Goal: Information Seeking & Learning: Learn about a topic

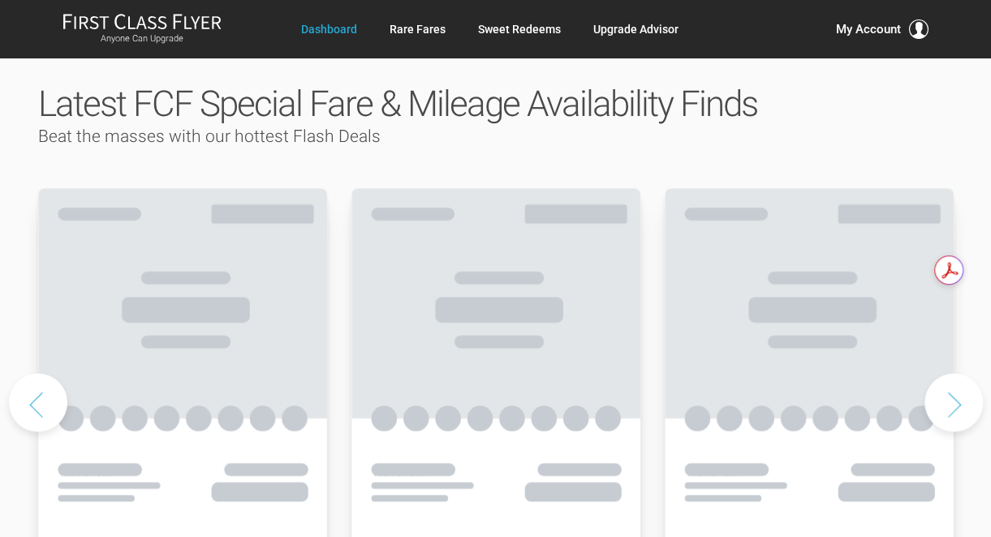
scroll to position [831, 0]
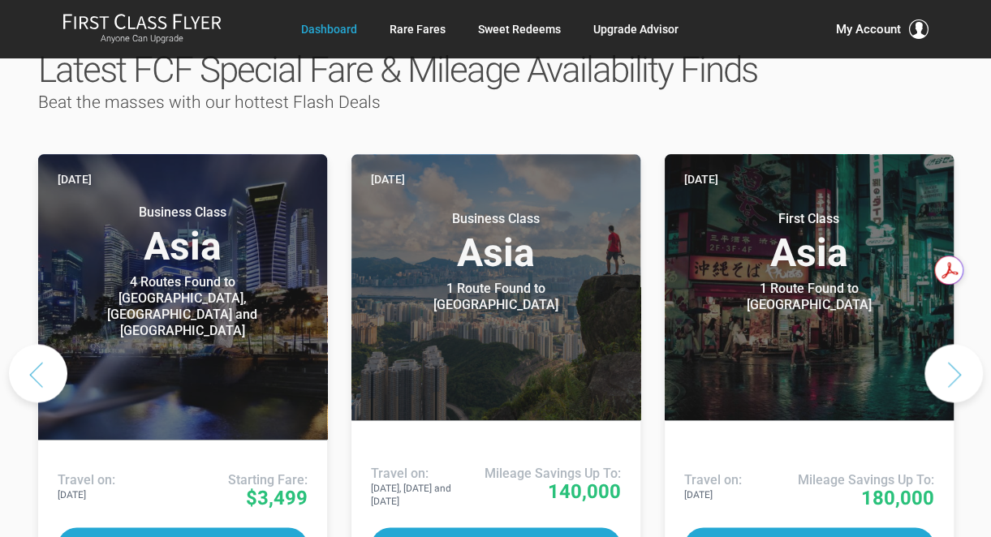
click at [958, 344] on button "Next slide" at bounding box center [953, 373] width 58 height 58
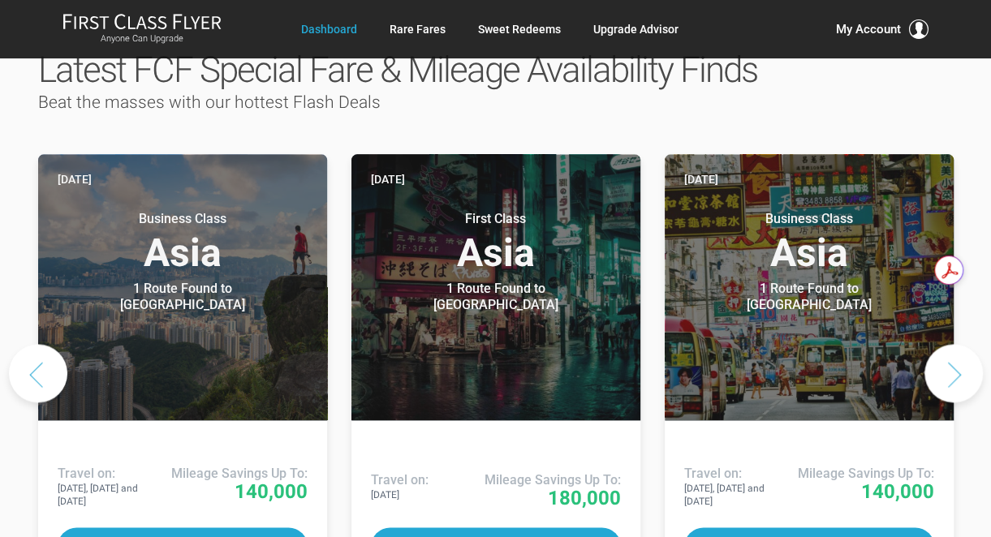
click at [961, 344] on button "Next slide" at bounding box center [953, 373] width 58 height 58
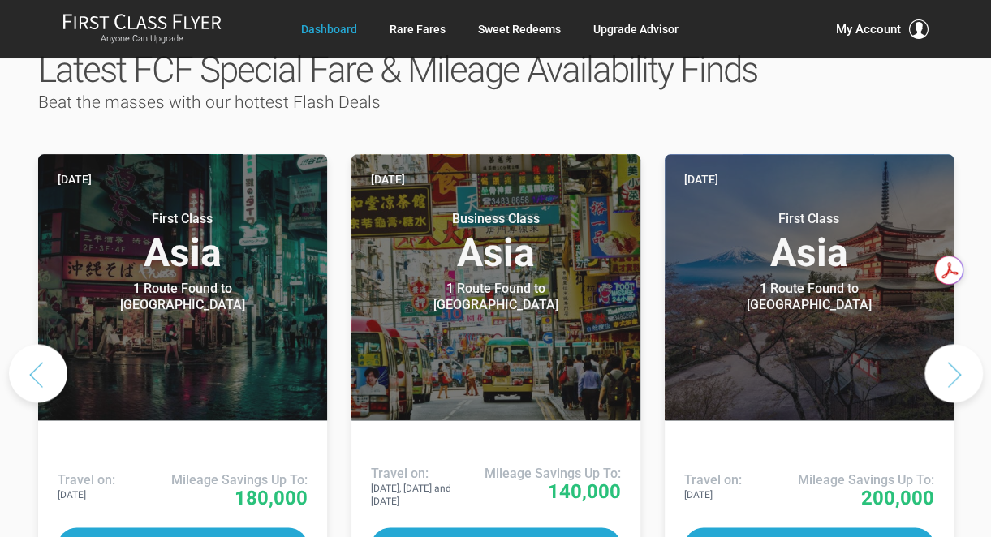
click at [961, 344] on button "Next slide" at bounding box center [953, 373] width 58 height 58
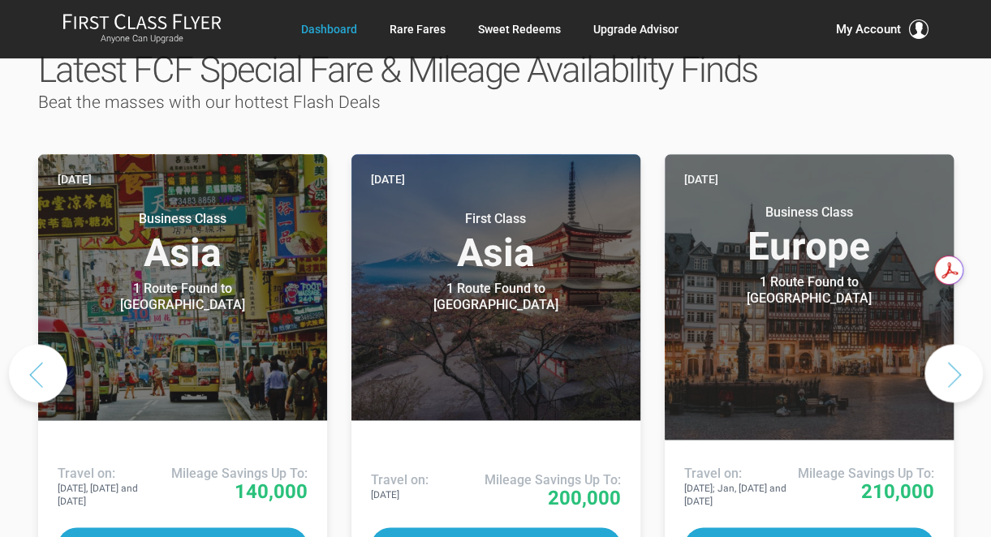
click at [961, 344] on button "Next slide" at bounding box center [953, 373] width 58 height 58
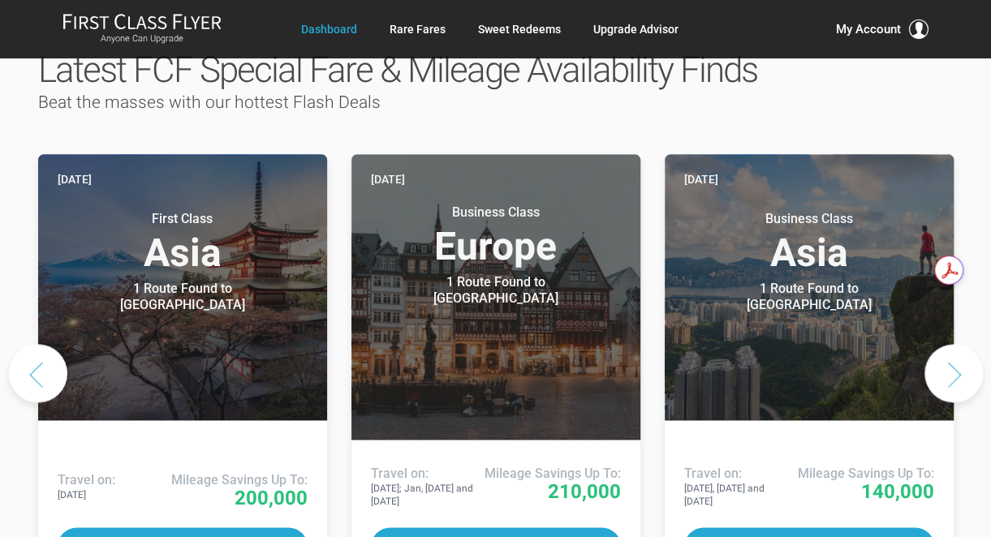
click at [961, 344] on button "Next slide" at bounding box center [953, 373] width 58 height 58
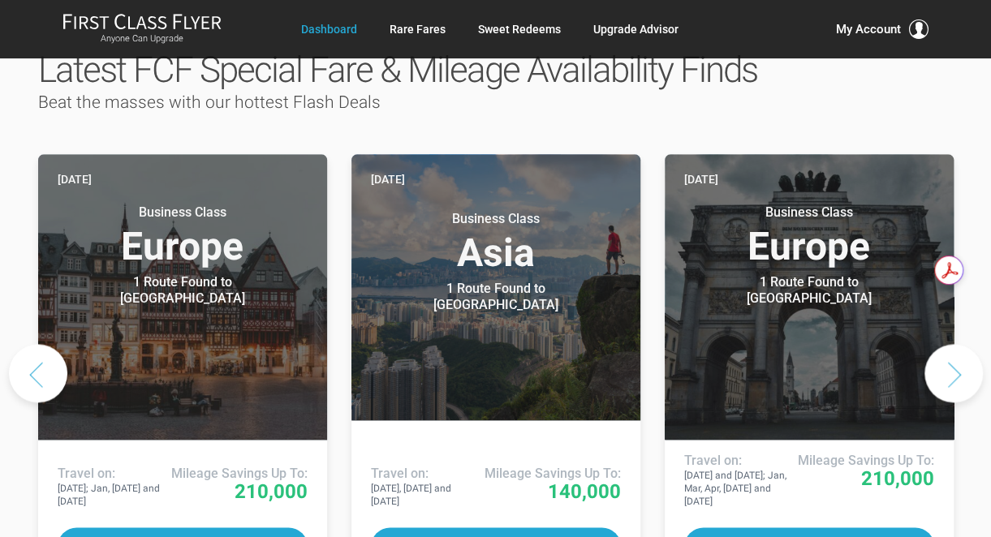
click at [961, 344] on button "Next slide" at bounding box center [953, 373] width 58 height 58
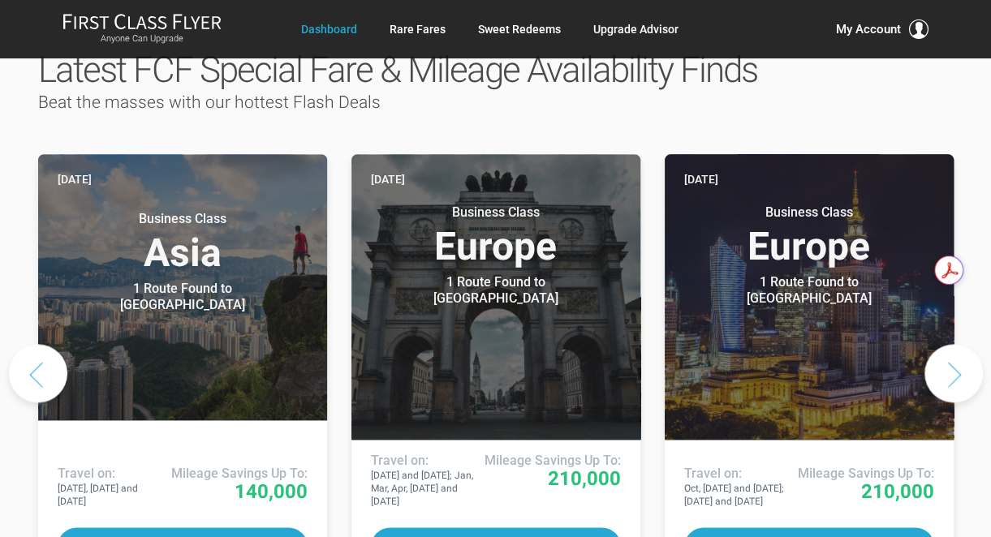
click at [961, 344] on button "Next slide" at bounding box center [953, 373] width 58 height 58
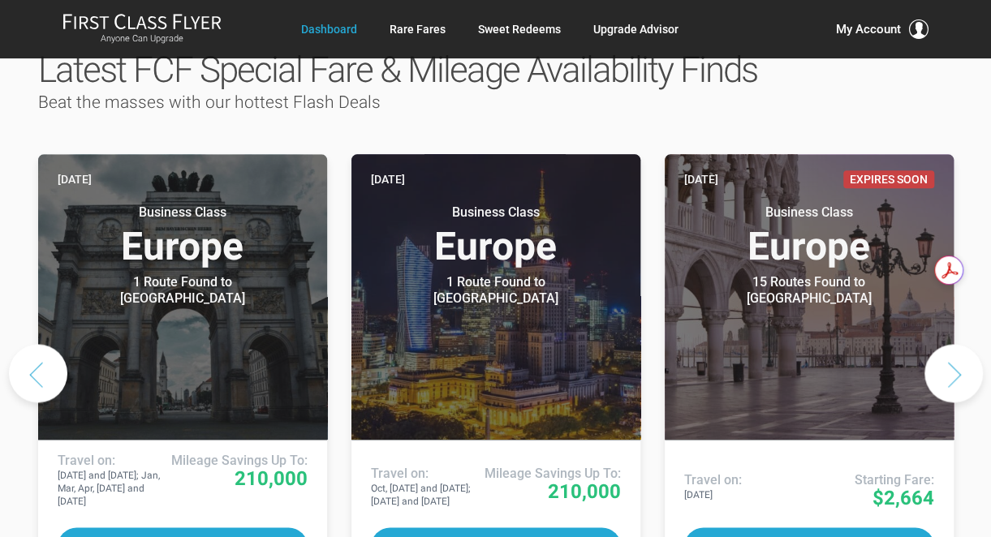
click at [961, 344] on button "Next slide" at bounding box center [953, 373] width 58 height 58
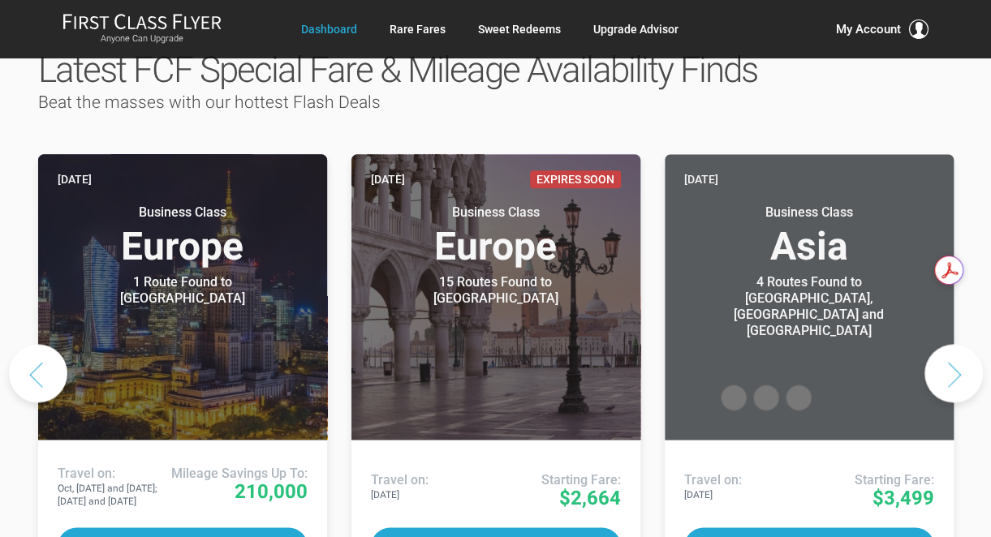
click at [961, 344] on button "Next slide" at bounding box center [953, 373] width 58 height 58
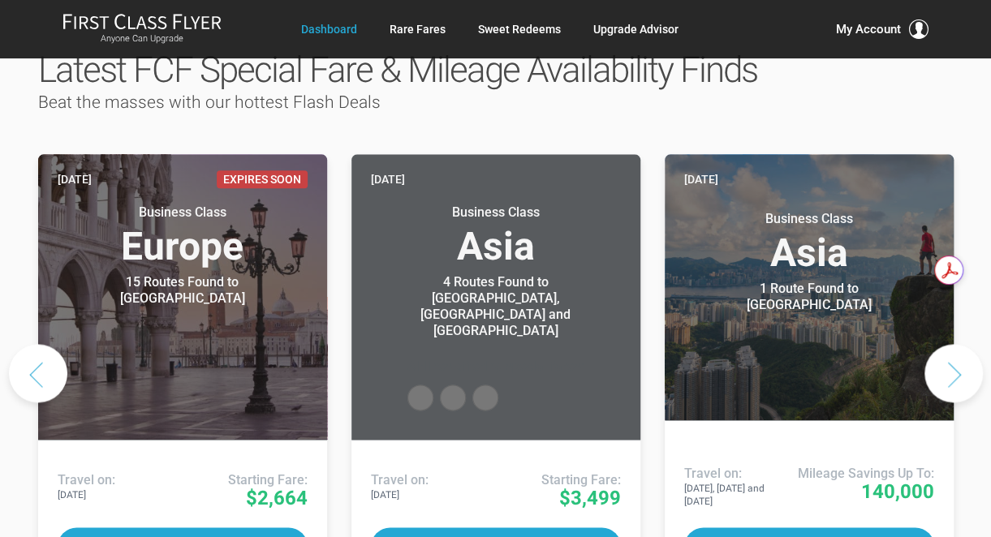
click at [961, 344] on button "Next slide" at bounding box center [953, 373] width 58 height 58
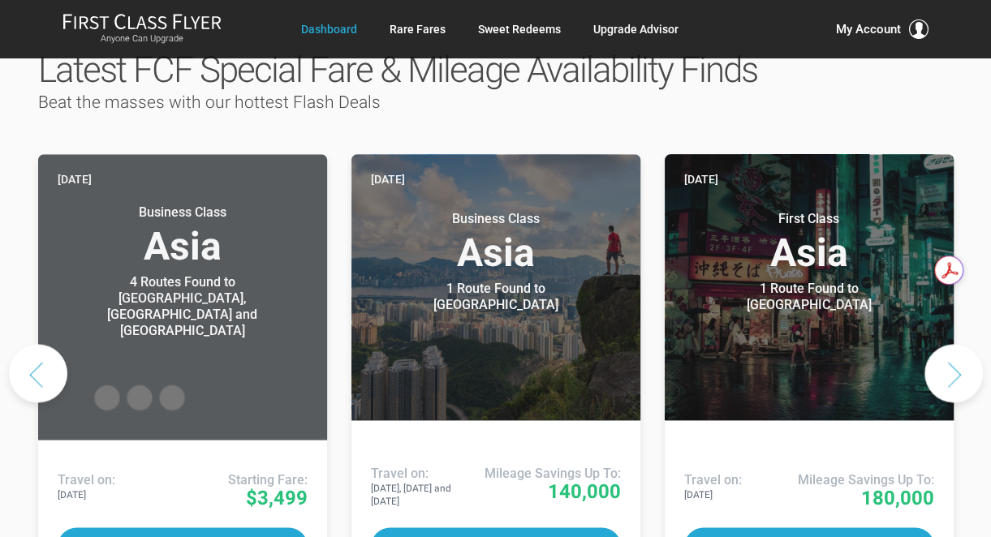
click at [971, 344] on button "Next slide" at bounding box center [953, 373] width 58 height 58
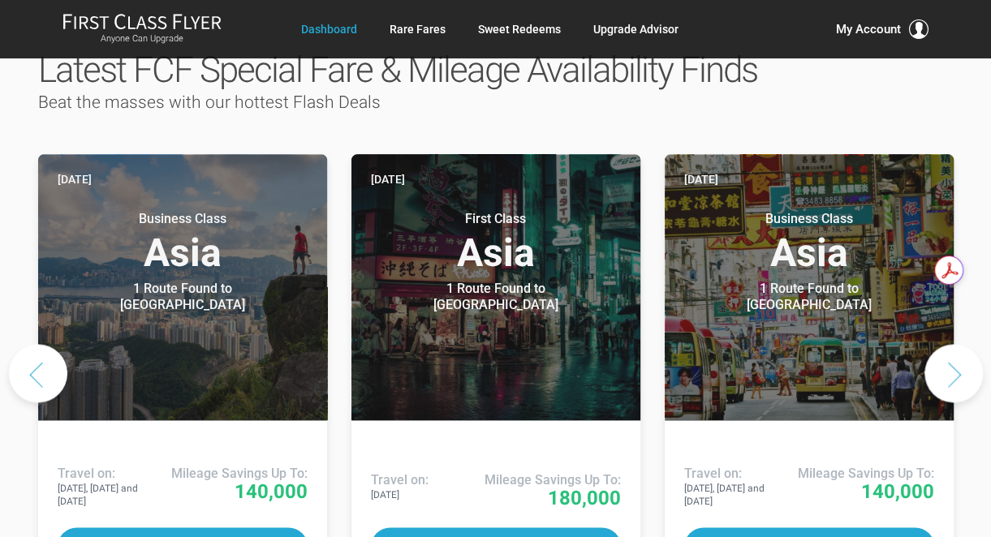
click at [941, 344] on button "Next slide" at bounding box center [953, 373] width 58 height 58
click at [510, 28] on link "Sweet Redeems" at bounding box center [518, 29] width 83 height 29
click at [511, 28] on link "Sweet Redeems" at bounding box center [518, 29] width 83 height 29
click at [346, 30] on link "Dashboard" at bounding box center [328, 29] width 56 height 29
click at [401, 30] on link "Rare Fares" at bounding box center [417, 29] width 56 height 29
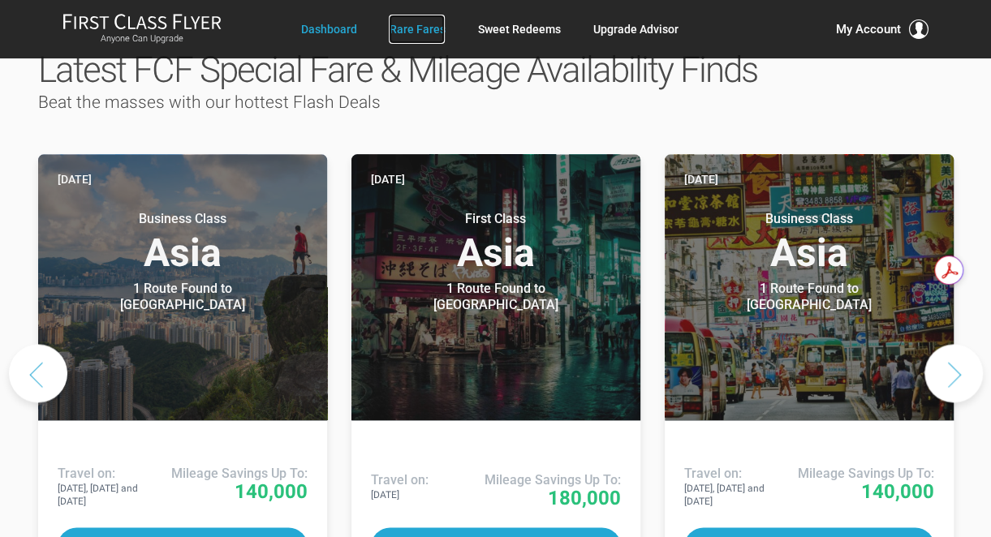
click at [407, 28] on link "Rare Fares" at bounding box center [417, 29] width 56 height 29
click at [402, 31] on link "Rare Fares" at bounding box center [417, 29] width 56 height 29
click at [404, 30] on link "Rare Fares" at bounding box center [417, 29] width 56 height 29
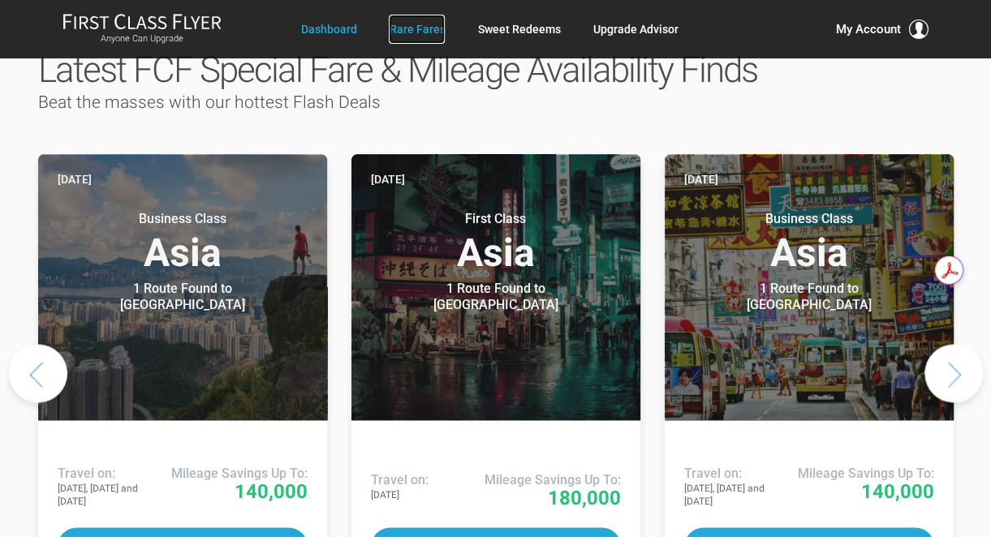
click at [434, 28] on link "Rare Fares" at bounding box center [417, 29] width 56 height 29
click at [497, 29] on link "Sweet Redeems" at bounding box center [518, 29] width 83 height 29
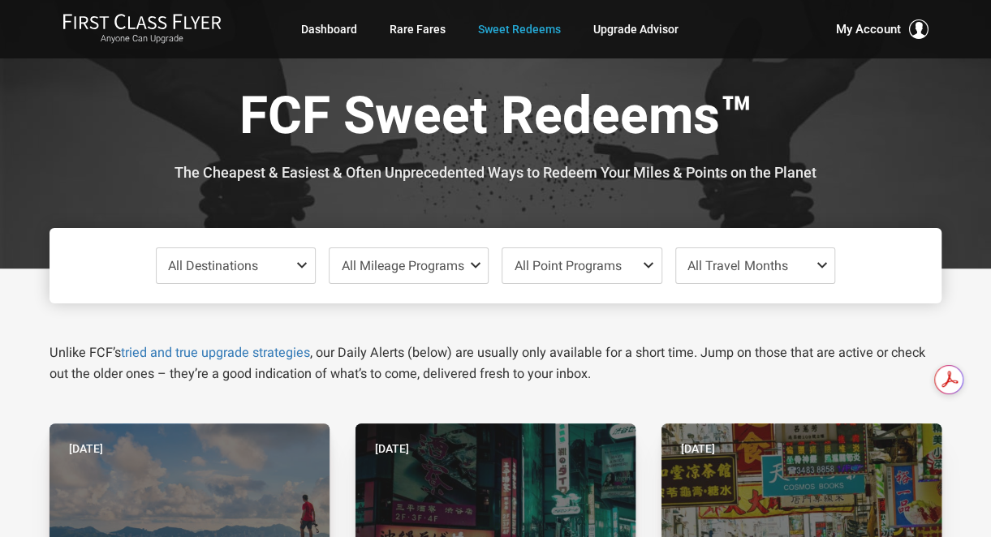
click at [300, 269] on span at bounding box center [304, 265] width 19 height 13
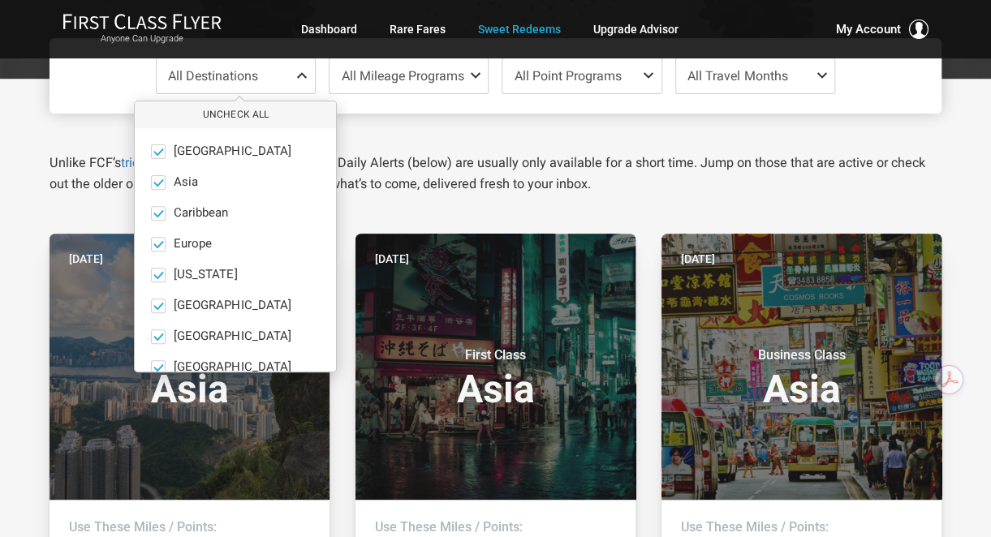
scroll to position [196, 0]
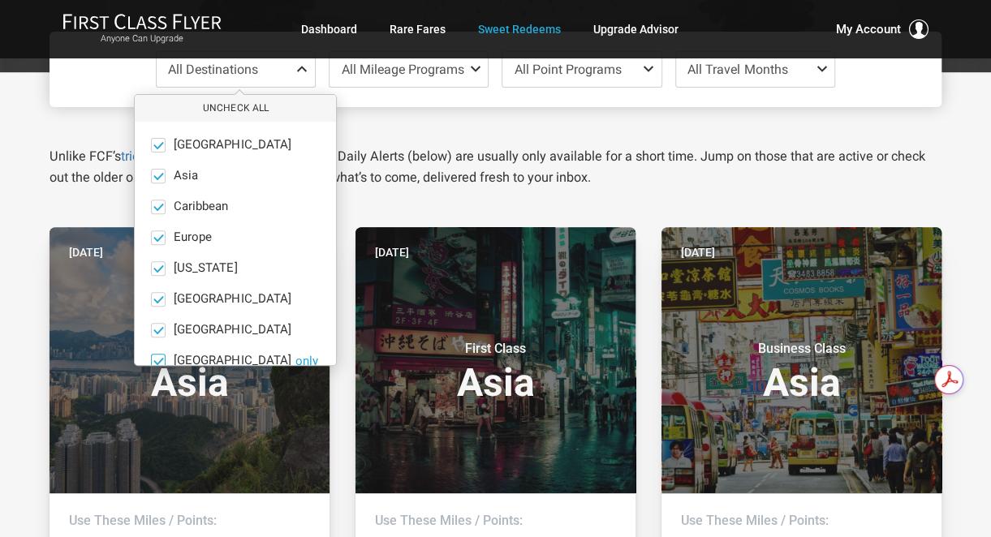
click at [159, 355] on span at bounding box center [159, 361] width 12 height 12
click at [0, 0] on input "Middle East only" at bounding box center [0, 0] width 0 height 0
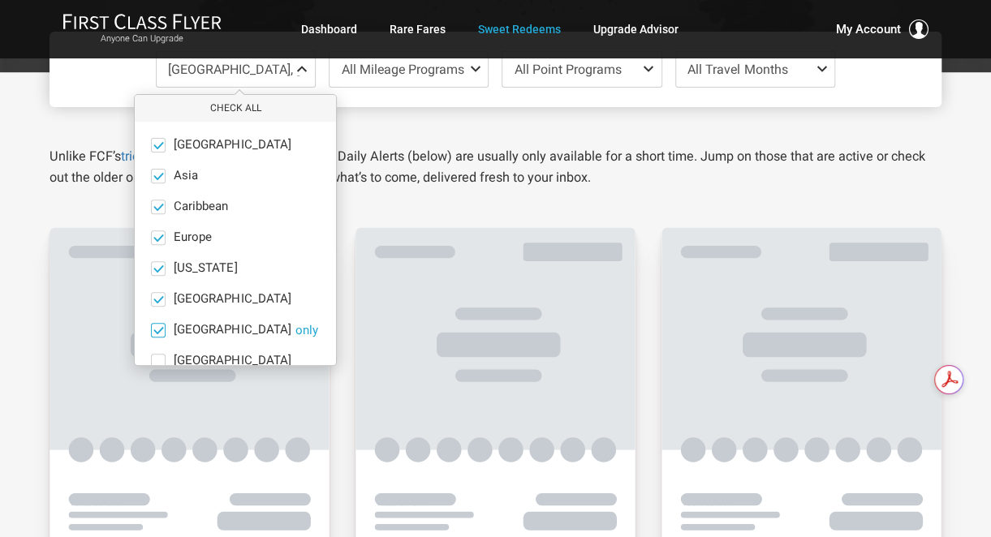
click at [157, 329] on span at bounding box center [159, 330] width 12 height 12
click at [0, 0] on input "Mexico only" at bounding box center [0, 0] width 0 height 0
click at [155, 299] on span at bounding box center [159, 299] width 12 height 12
click at [0, 0] on input "India only" at bounding box center [0, 0] width 0 height 0
click at [160, 269] on span at bounding box center [159, 268] width 12 height 12
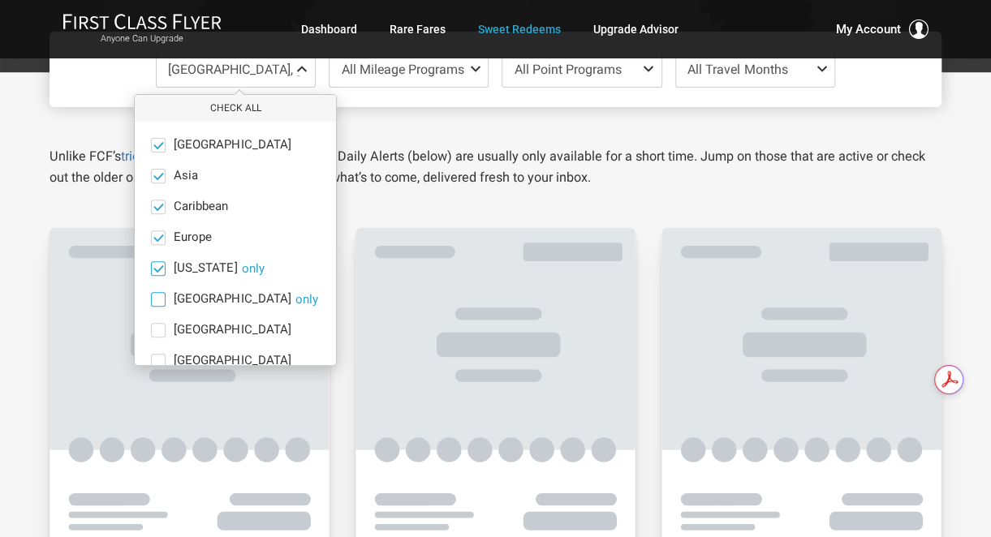
click at [0, 0] on input "Hawaii only" at bounding box center [0, 0] width 0 height 0
click at [154, 173] on span at bounding box center [159, 176] width 12 height 12
click at [0, 0] on input "Asia only" at bounding box center [0, 0] width 0 height 0
click at [158, 144] on span at bounding box center [159, 145] width 12 height 12
click at [0, 0] on input "Africa only" at bounding box center [0, 0] width 0 height 0
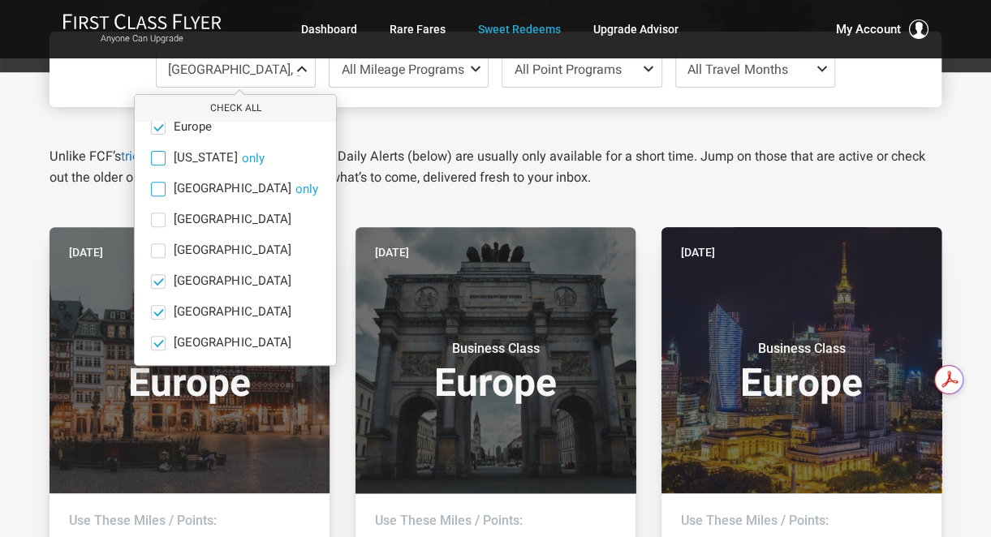
scroll to position [112, 0]
click at [159, 342] on span at bounding box center [159, 341] width 12 height 12
click at [0, 0] on input "South Pacific only" at bounding box center [0, 0] width 0 height 0
click at [294, 351] on ul "Africa only Asia only Caribbean only Europe only Hawaii only India only Mexico …" at bounding box center [235, 187] width 201 height 355
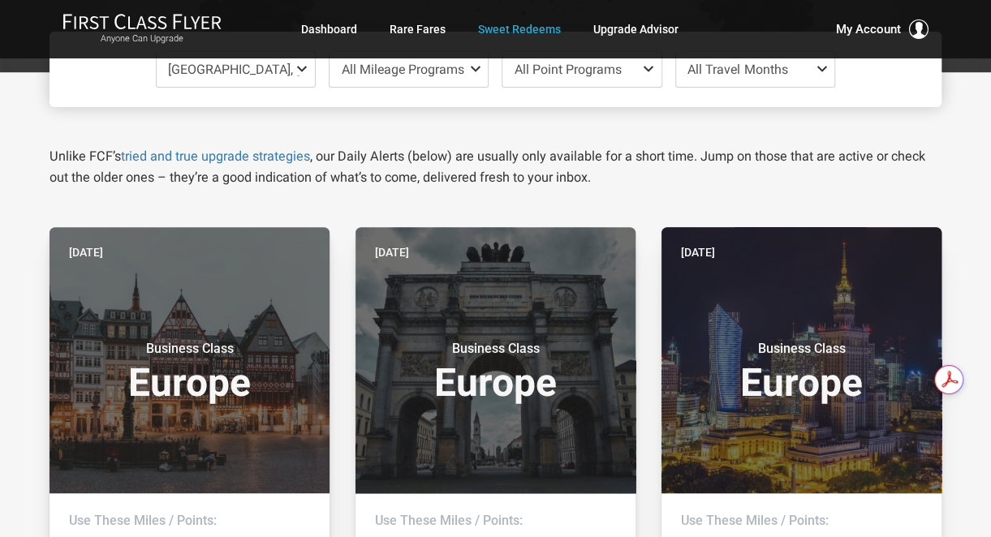
drag, startPoint x: 990, startPoint y: 114, endPoint x: 992, endPoint y: 123, distance: 9.9
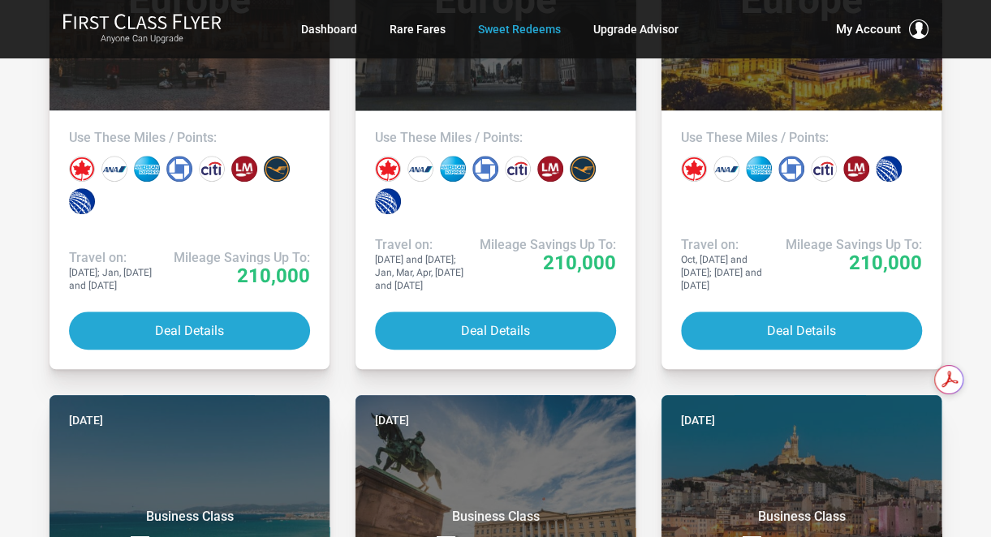
scroll to position [515, 0]
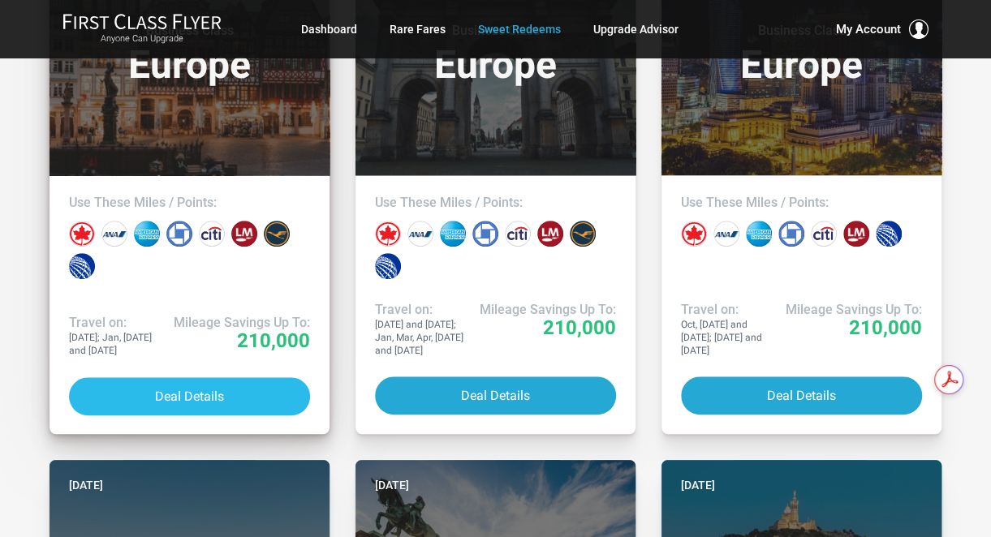
click at [172, 398] on button "Deal Details" at bounding box center [189, 396] width 241 height 38
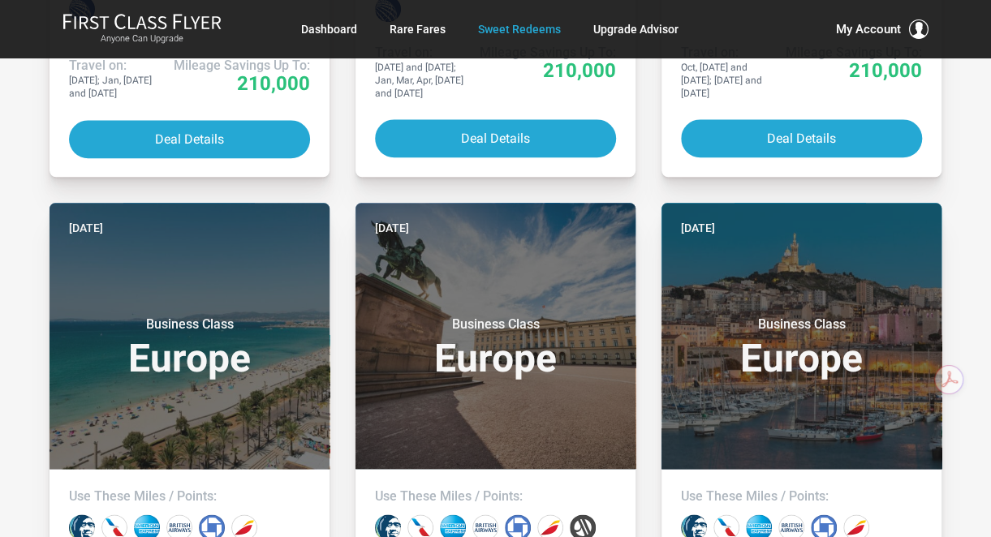
scroll to position [1008, 0]
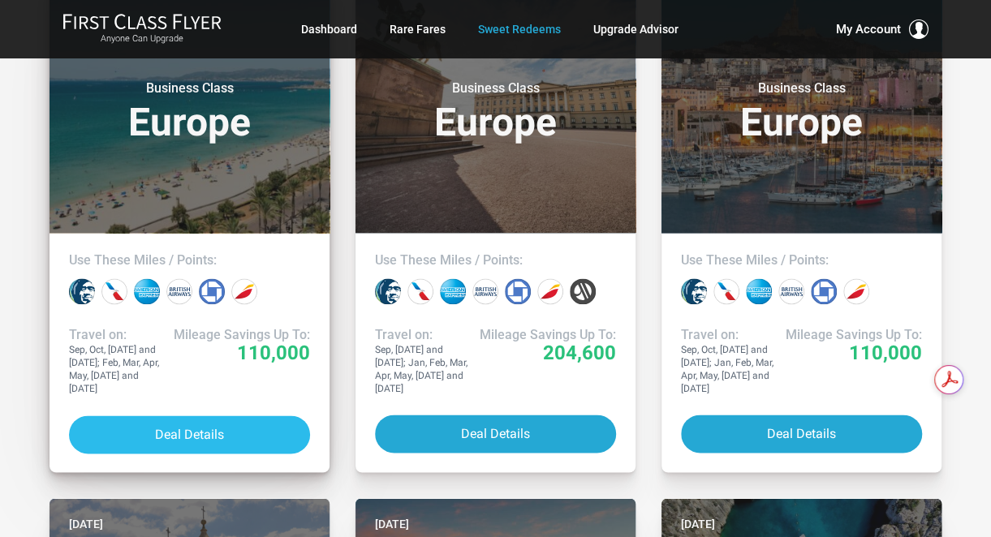
click at [143, 433] on button "Deal Details" at bounding box center [189, 435] width 241 height 38
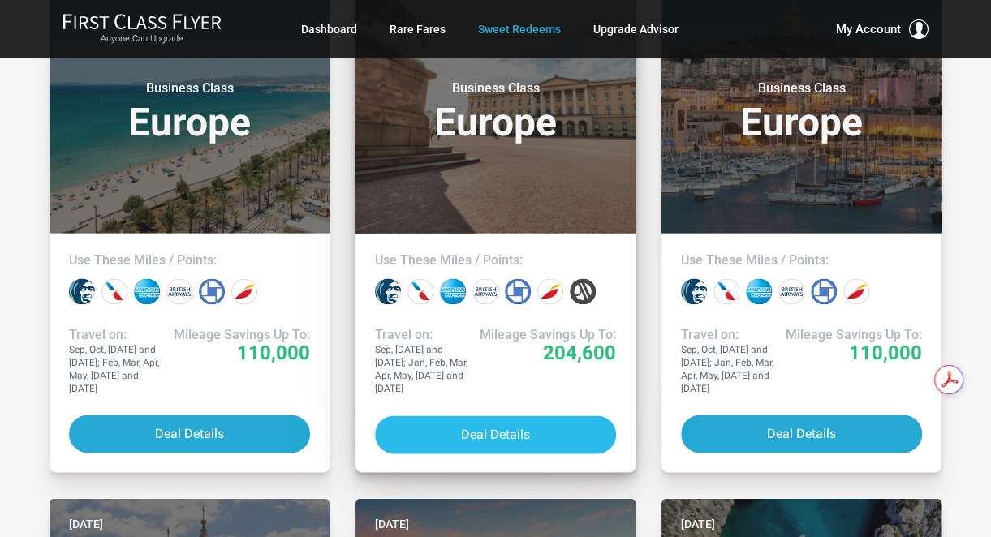
click at [521, 430] on button "Deal Details" at bounding box center [495, 435] width 241 height 38
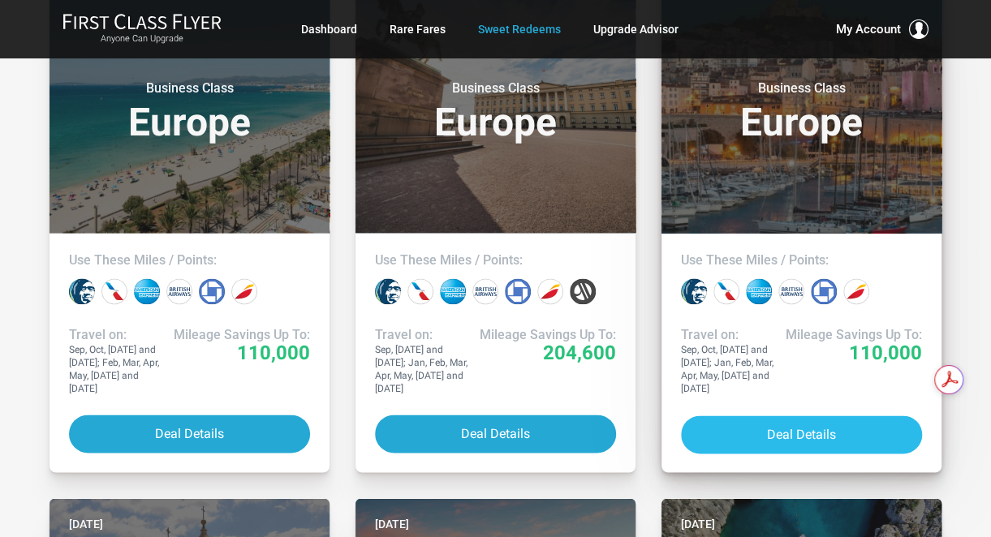
click at [831, 430] on button "Deal Details" at bounding box center [801, 435] width 241 height 38
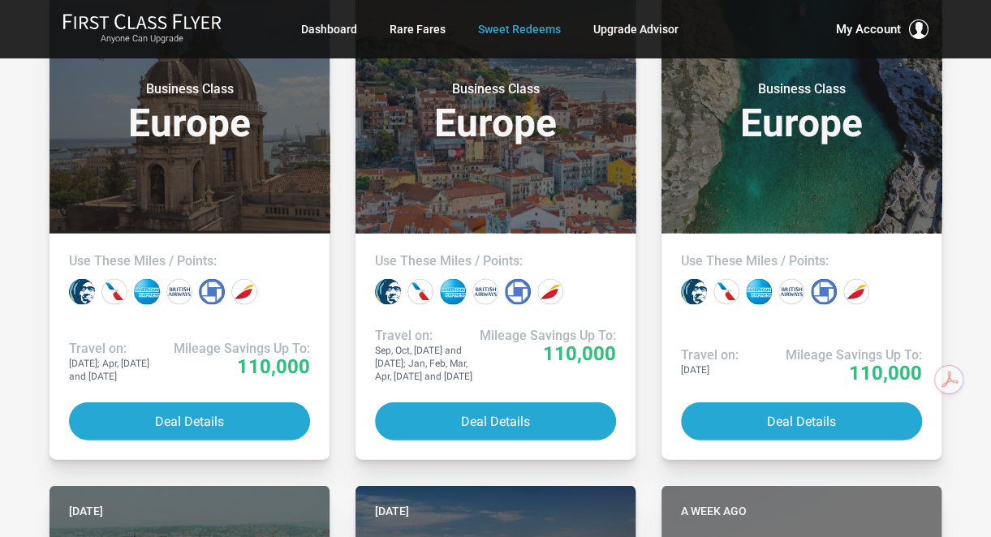
scroll to position [1565, 0]
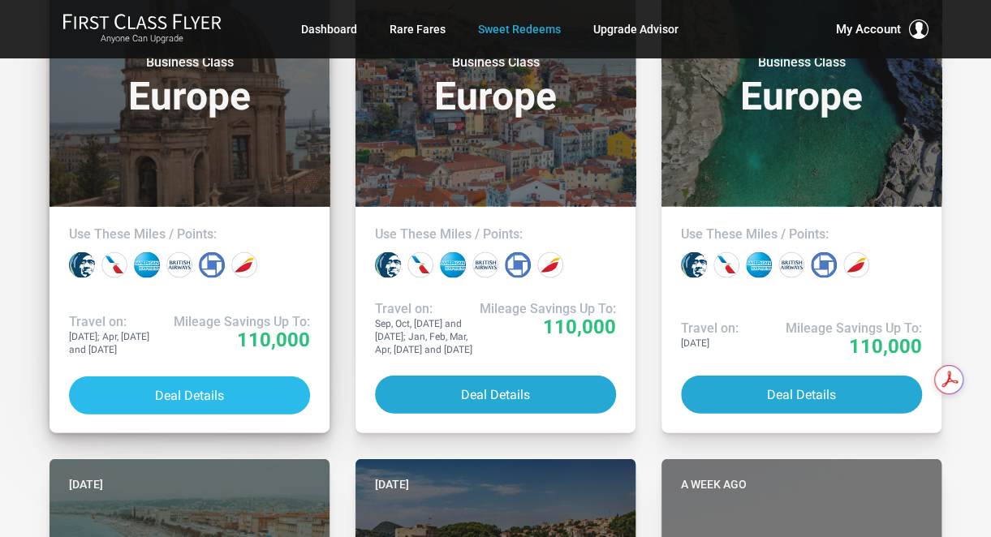
click at [232, 395] on button "Deal Details" at bounding box center [189, 396] width 241 height 38
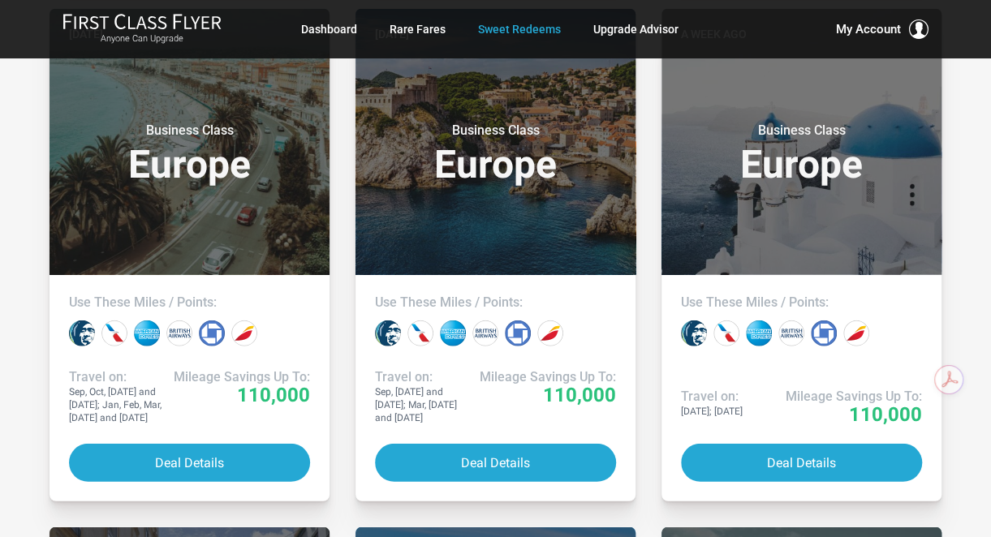
scroll to position [2011, 0]
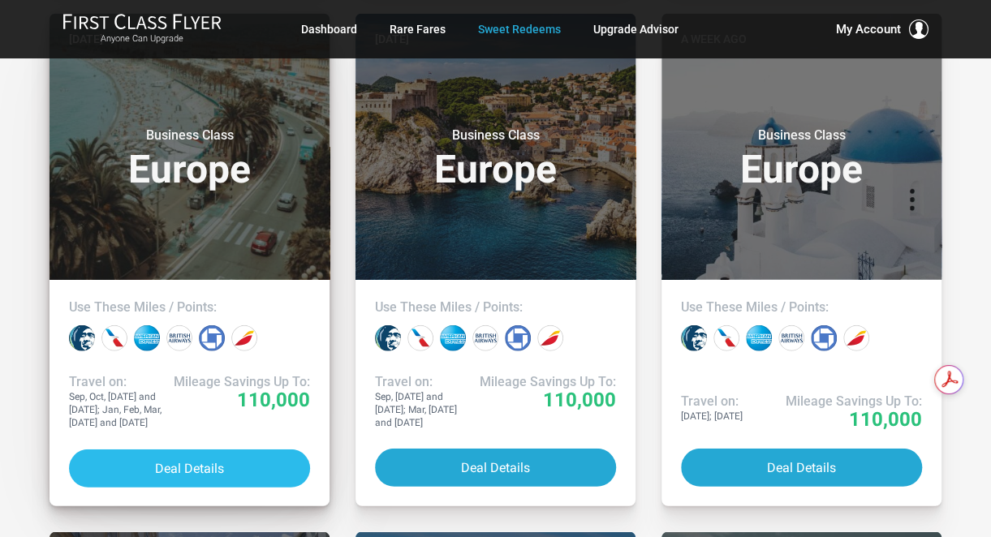
click at [194, 457] on button "Deal Details" at bounding box center [189, 469] width 241 height 38
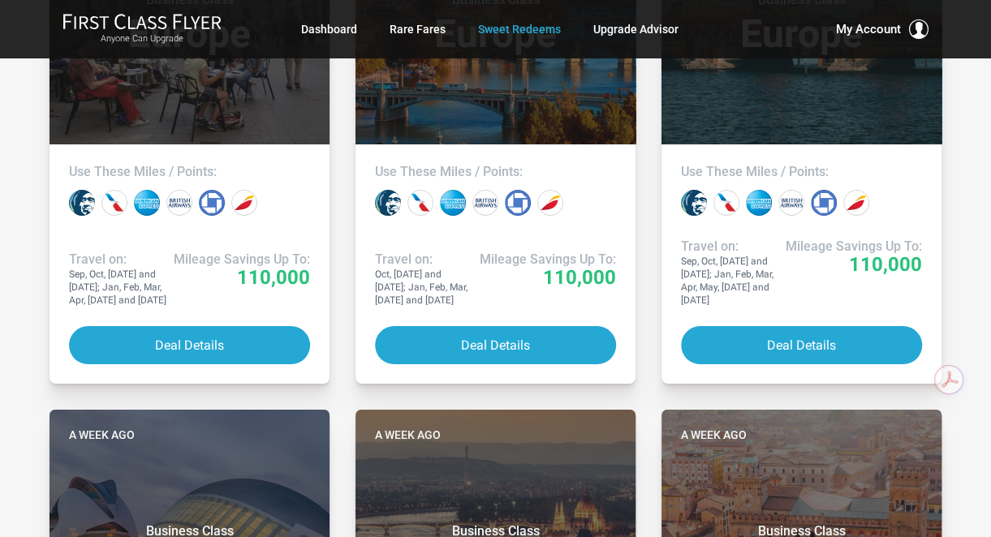
scroll to position [2643, 0]
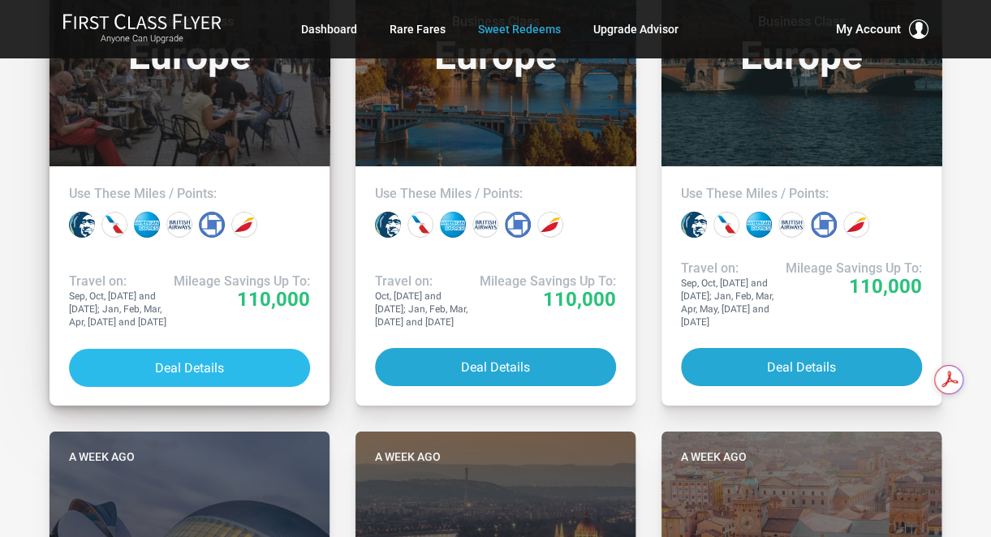
click at [222, 365] on button "Deal Details" at bounding box center [189, 368] width 241 height 38
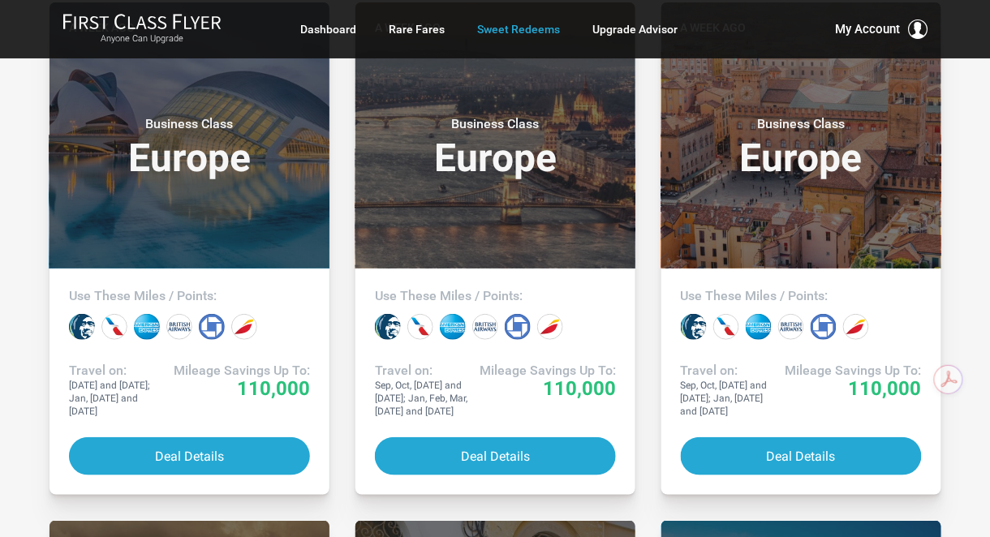
scroll to position [3045, 0]
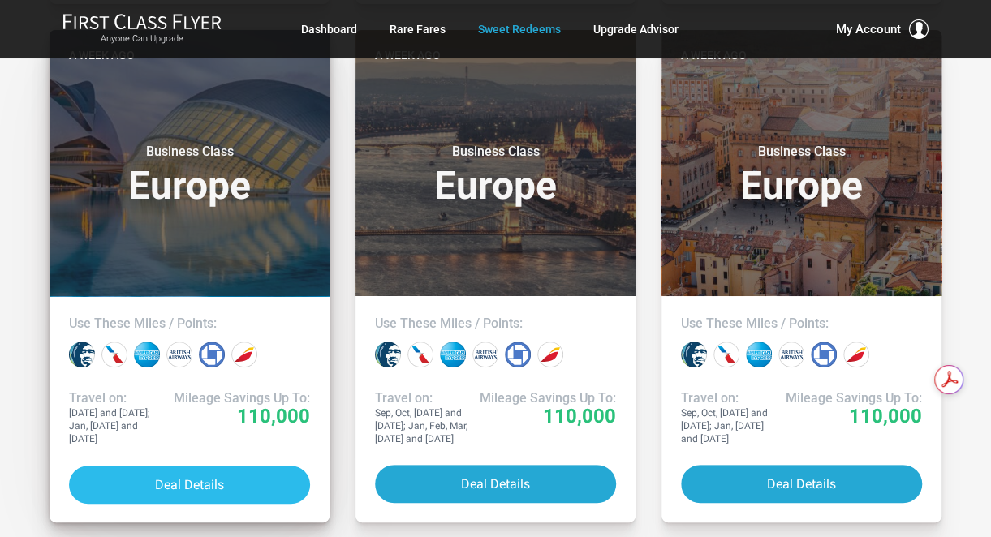
click at [157, 482] on button "Deal Details" at bounding box center [189, 485] width 241 height 38
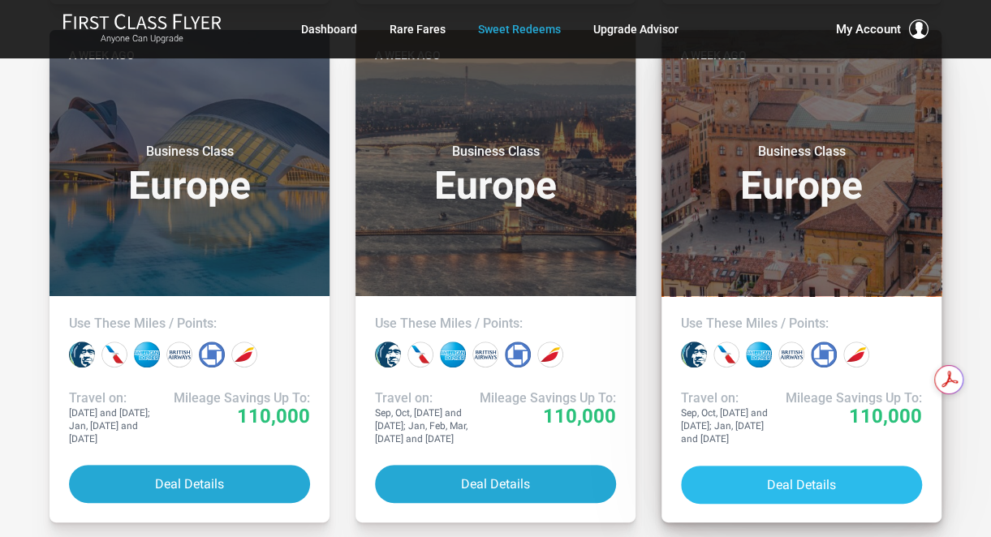
click at [782, 484] on button "Deal Details" at bounding box center [801, 485] width 241 height 38
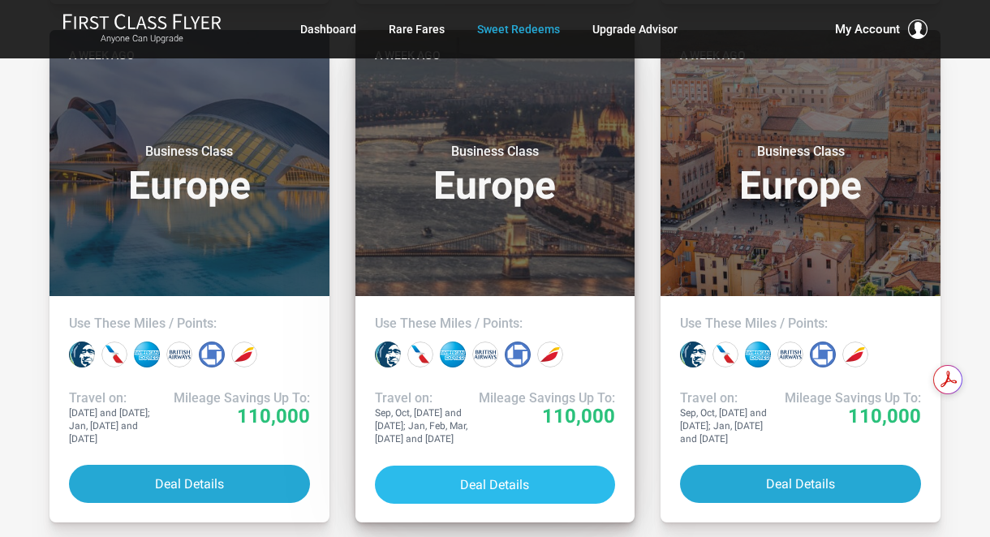
click at [441, 486] on button "Deal Details" at bounding box center [495, 485] width 241 height 38
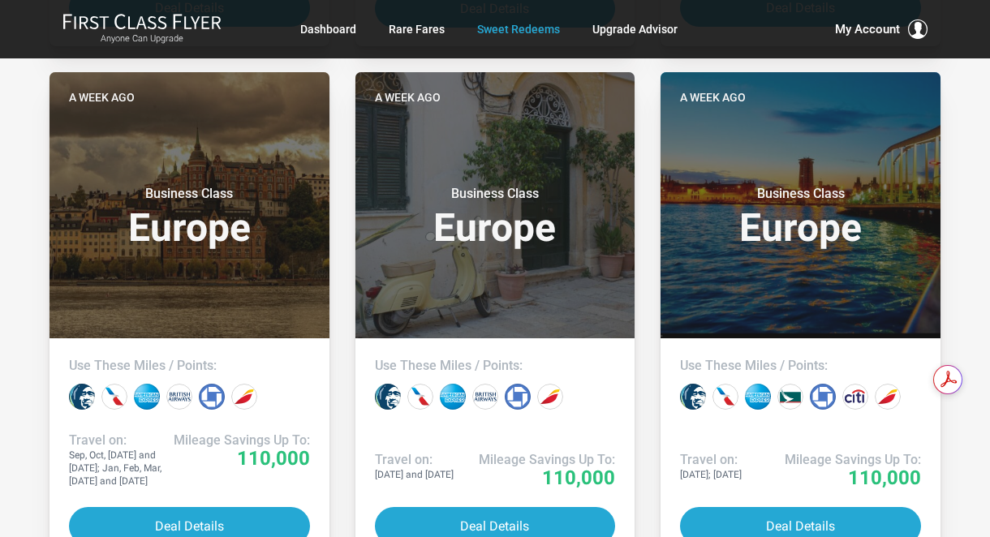
scroll to position [3509, 0]
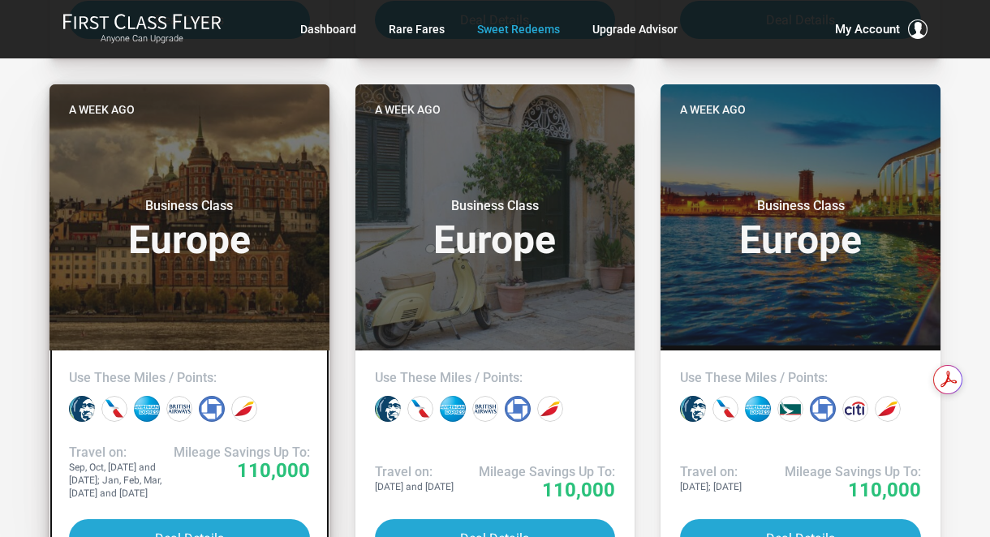
click at [188, 357] on div "Use These Miles / Points:" at bounding box center [190, 391] width 280 height 81
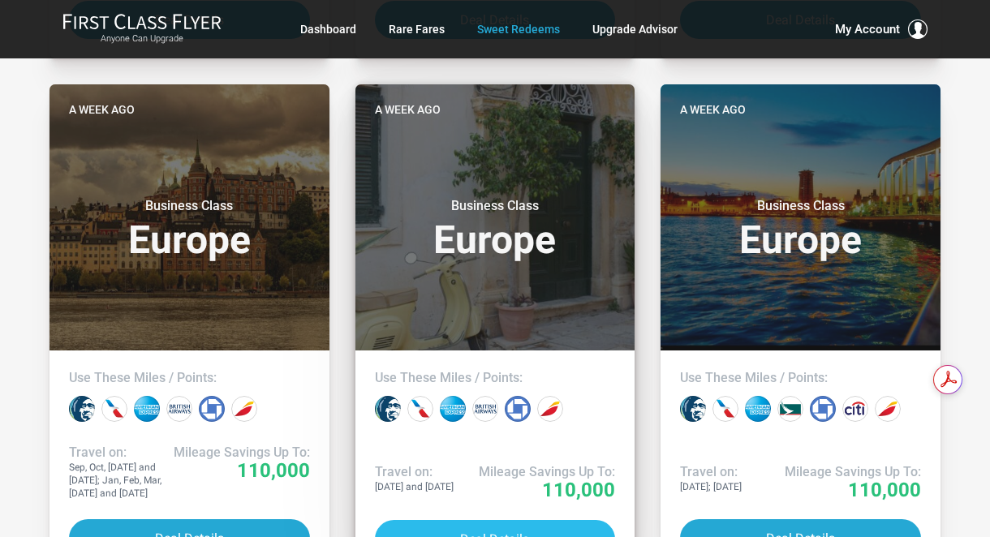
click at [450, 523] on button "Deal Details" at bounding box center [495, 539] width 241 height 38
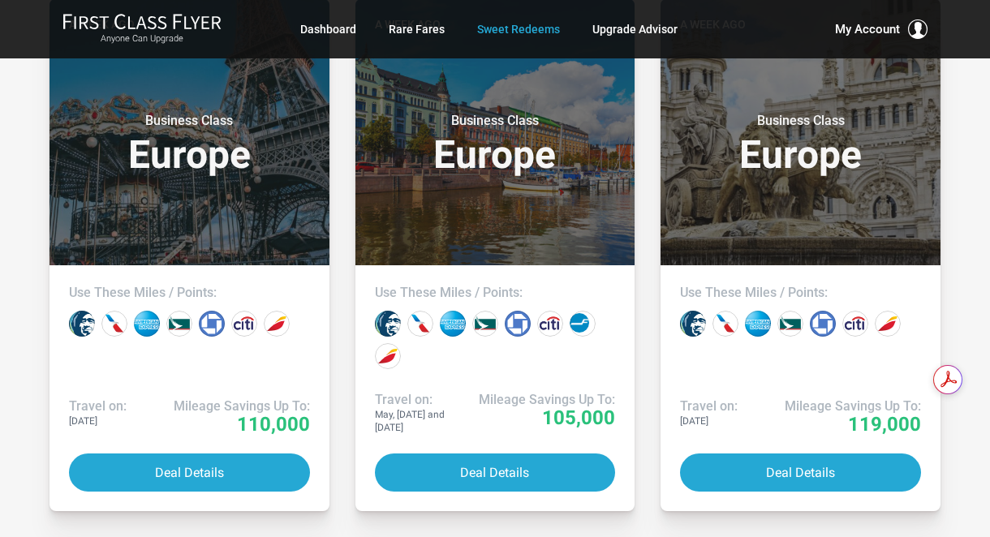
scroll to position [4125, 0]
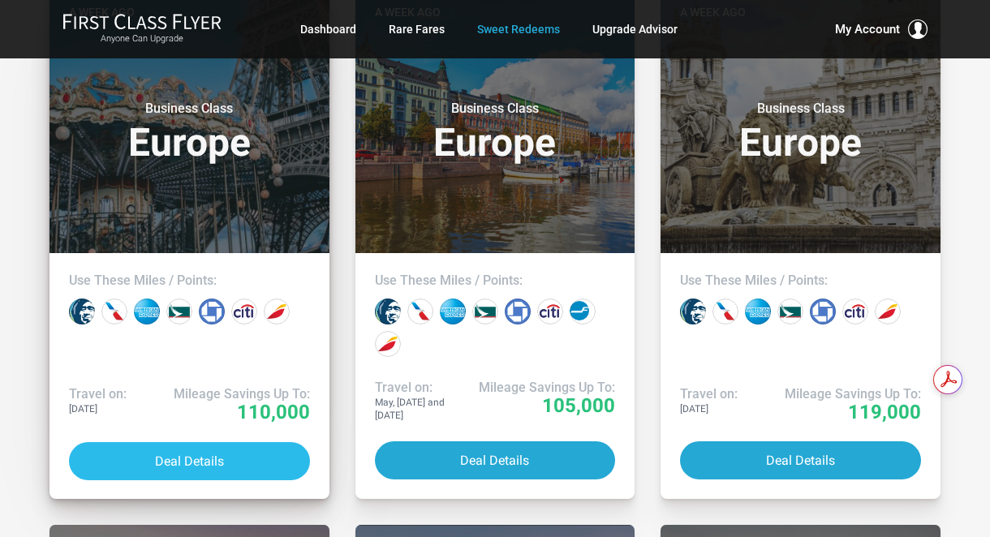
click at [194, 453] on button "Deal Details" at bounding box center [189, 461] width 241 height 38
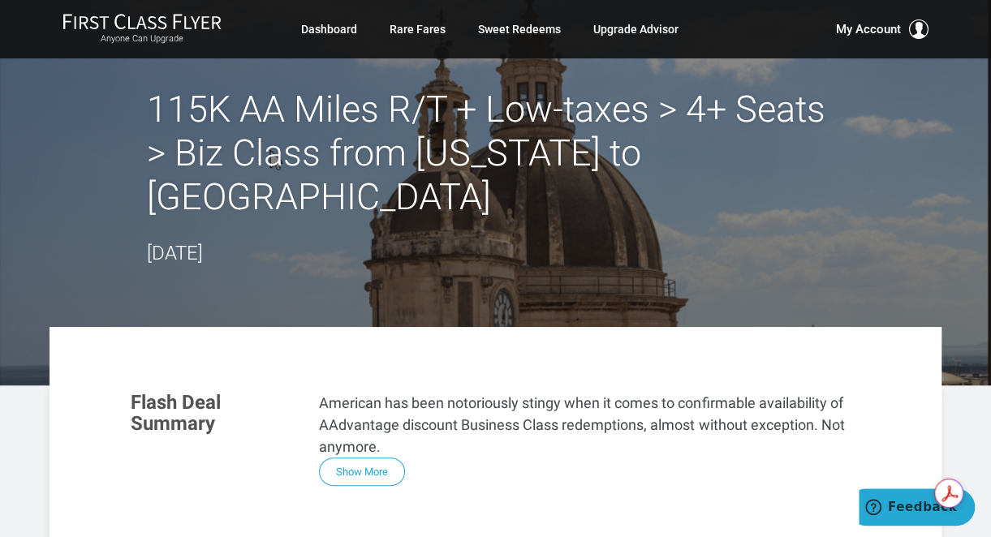
drag, startPoint x: 990, startPoint y: 55, endPoint x: 987, endPoint y: 86, distance: 31.0
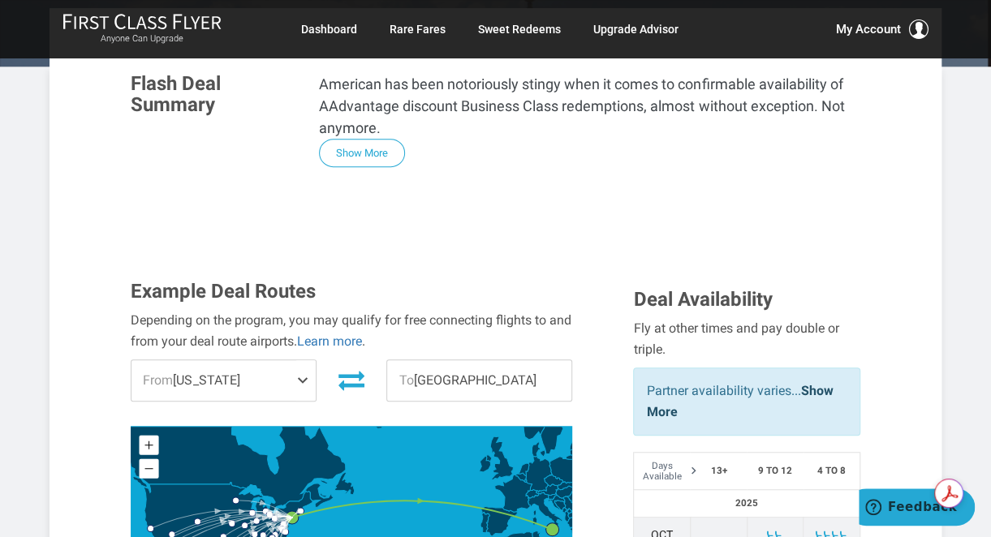
scroll to position [335, 0]
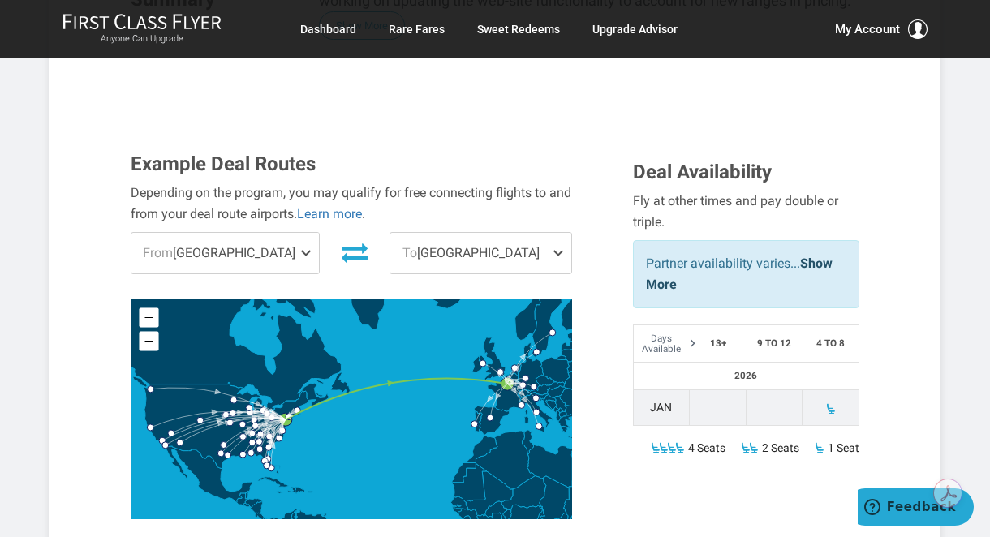
scroll to position [500, 0]
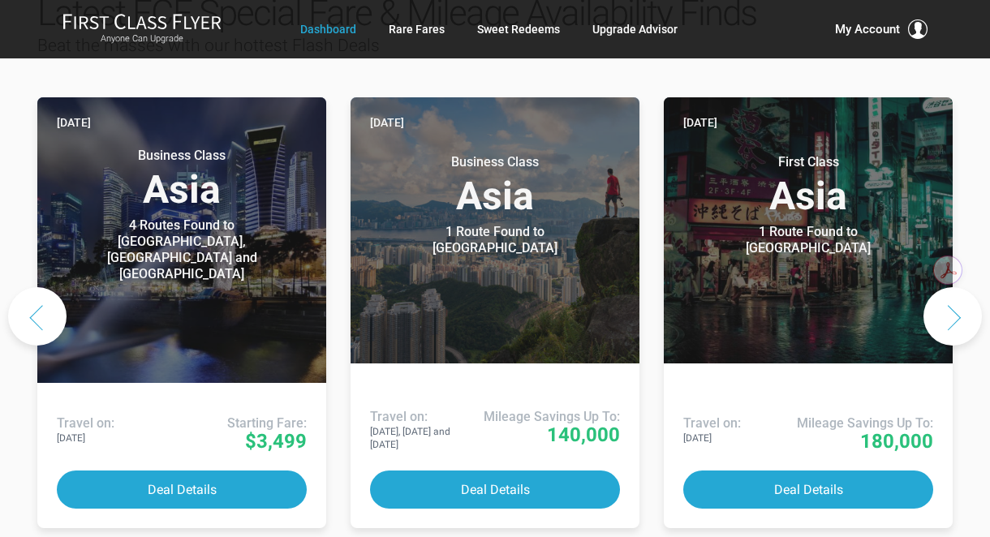
scroll to position [796, 0]
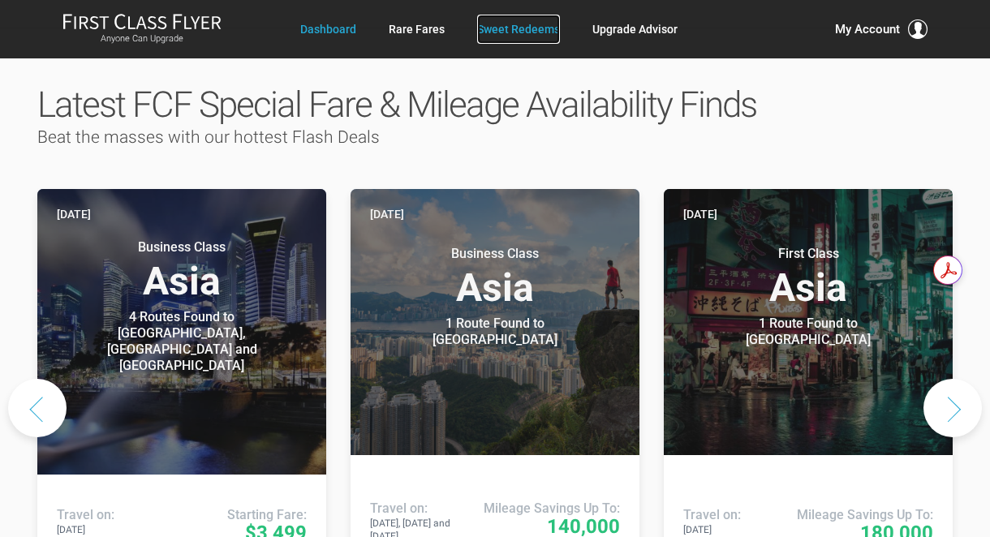
click at [531, 27] on link "Sweet Redeems" at bounding box center [518, 29] width 83 height 29
click at [534, 31] on link "Sweet Redeems" at bounding box center [518, 29] width 83 height 29
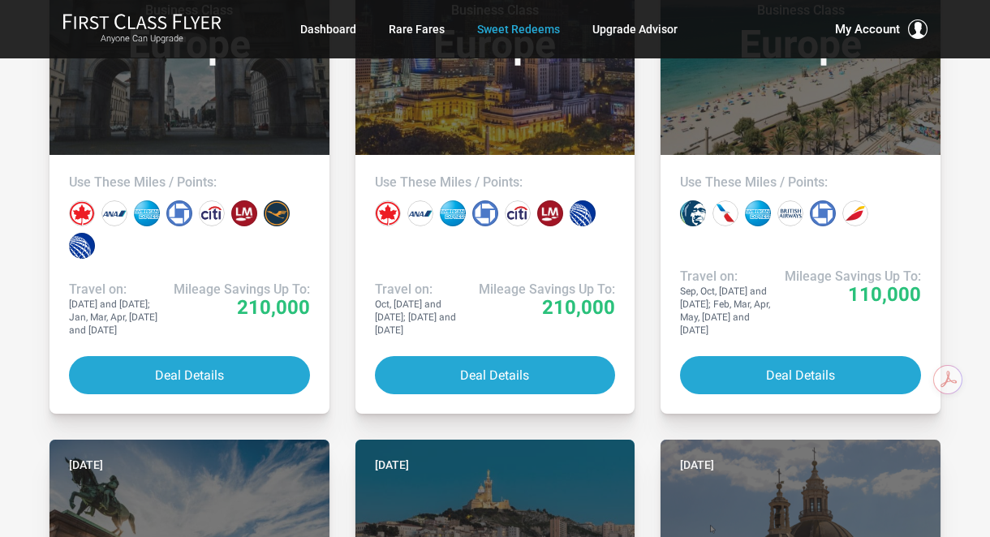
scroll to position [1638, 0]
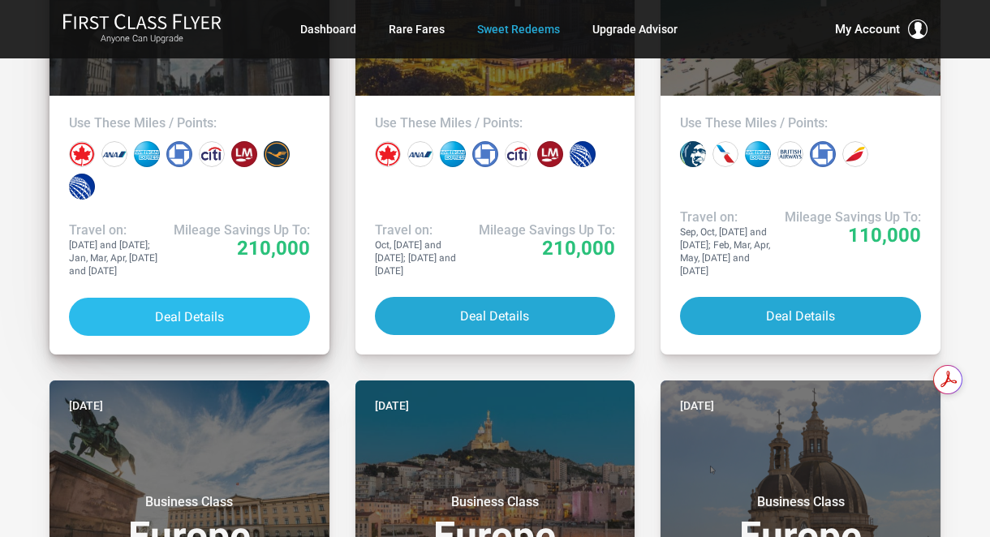
click at [200, 314] on button "Deal Details" at bounding box center [189, 317] width 241 height 38
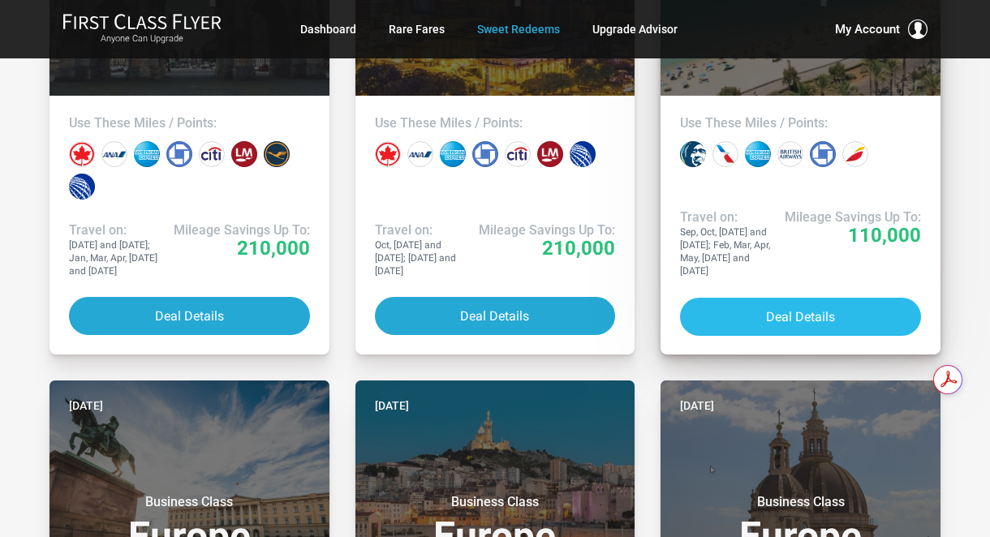
click at [844, 307] on button "Deal Details" at bounding box center [800, 317] width 241 height 38
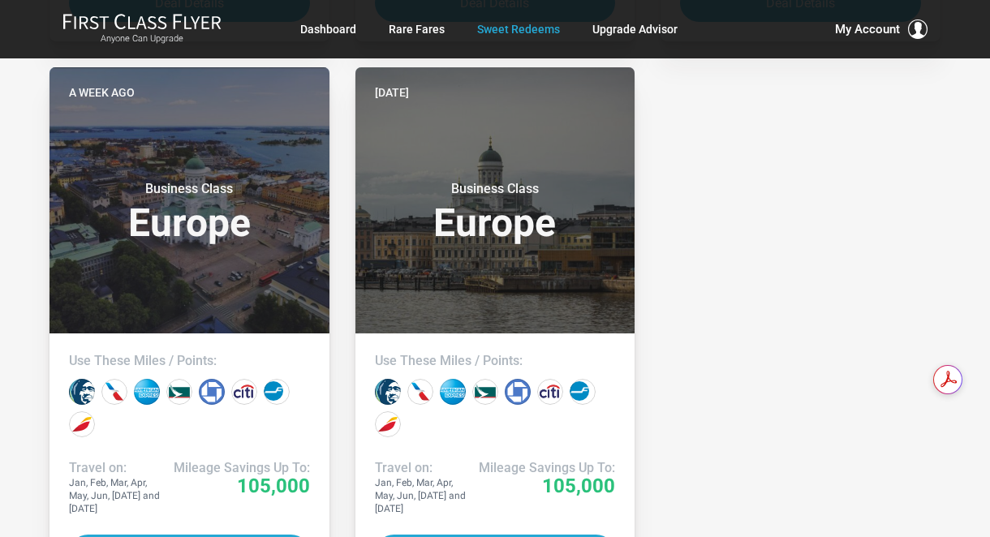
scroll to position [5585, 0]
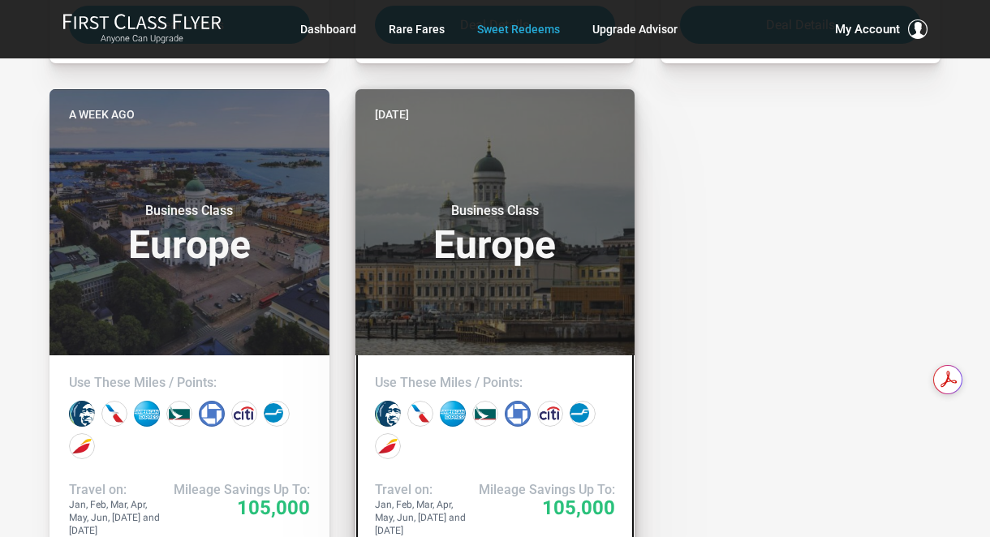
click at [473, 375] on h4 "Use These Miles / Points:" at bounding box center [495, 383] width 241 height 16
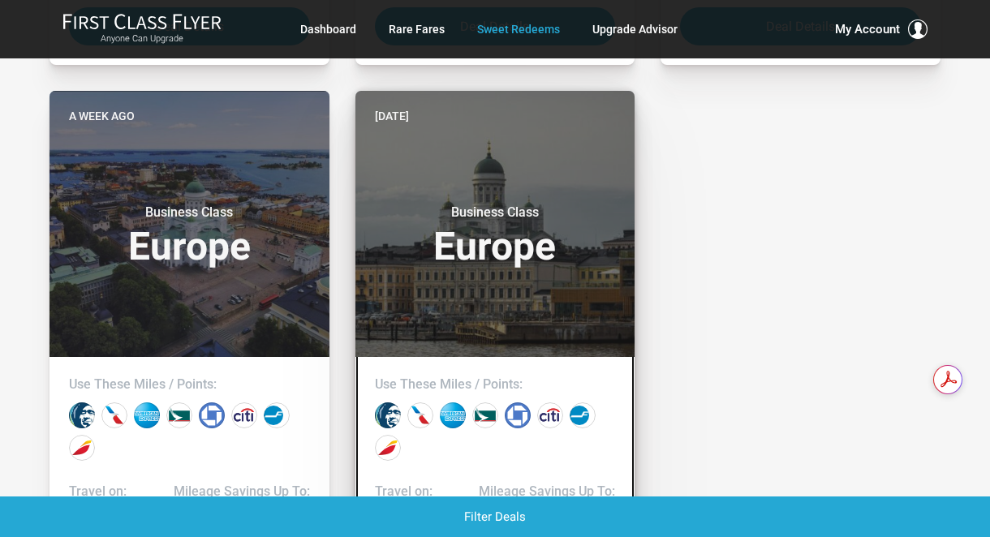
scroll to position [5582, 0]
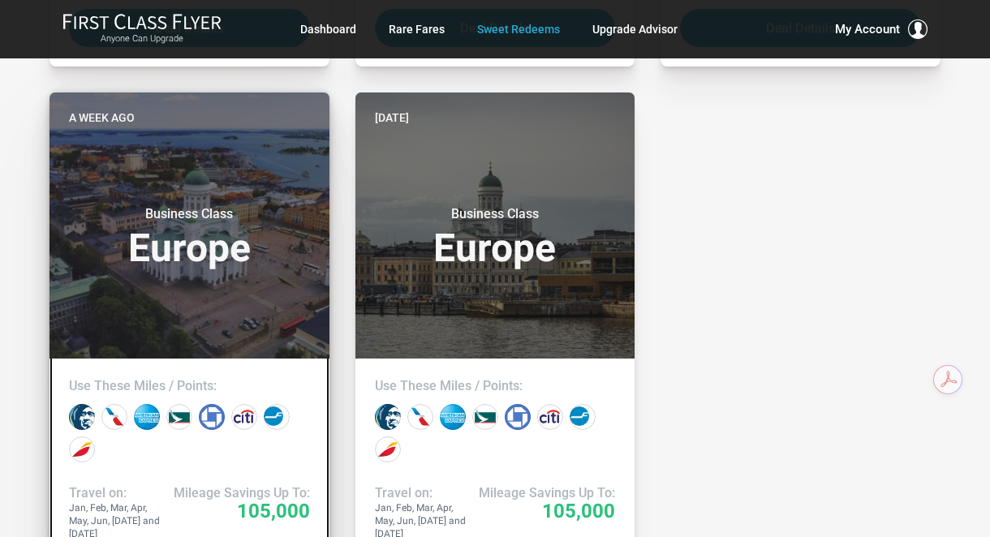
click at [110, 456] on div "Use These Miles / Points:" at bounding box center [190, 416] width 280 height 114
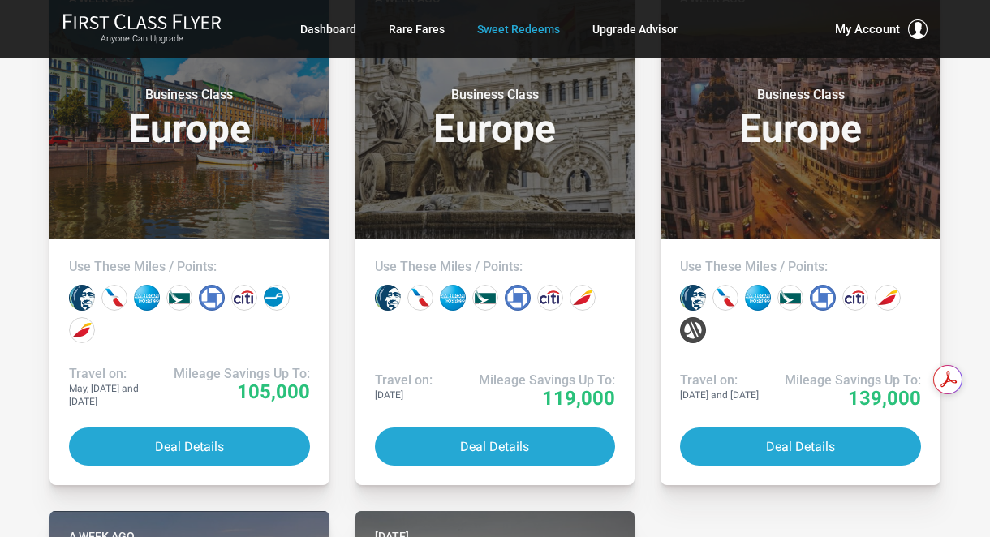
scroll to position [5111, 0]
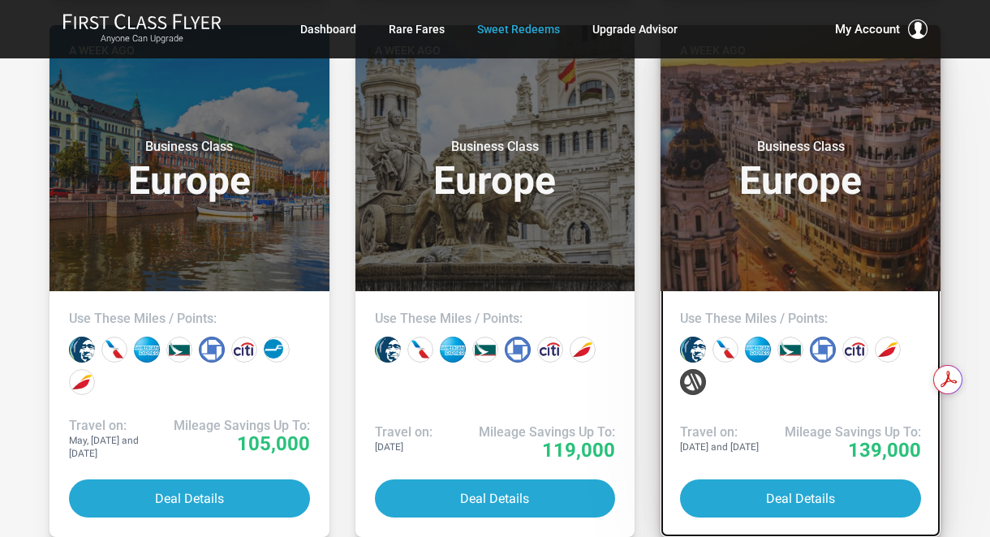
click at [763, 248] on header "A week ago Business Class Europe" at bounding box center [801, 158] width 280 height 266
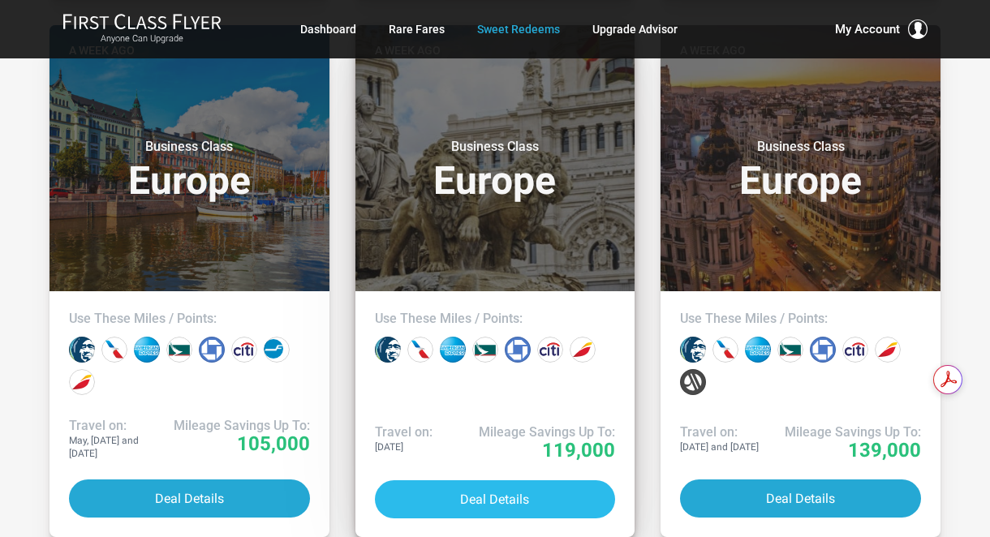
click at [502, 480] on button "Deal Details" at bounding box center [495, 499] width 241 height 38
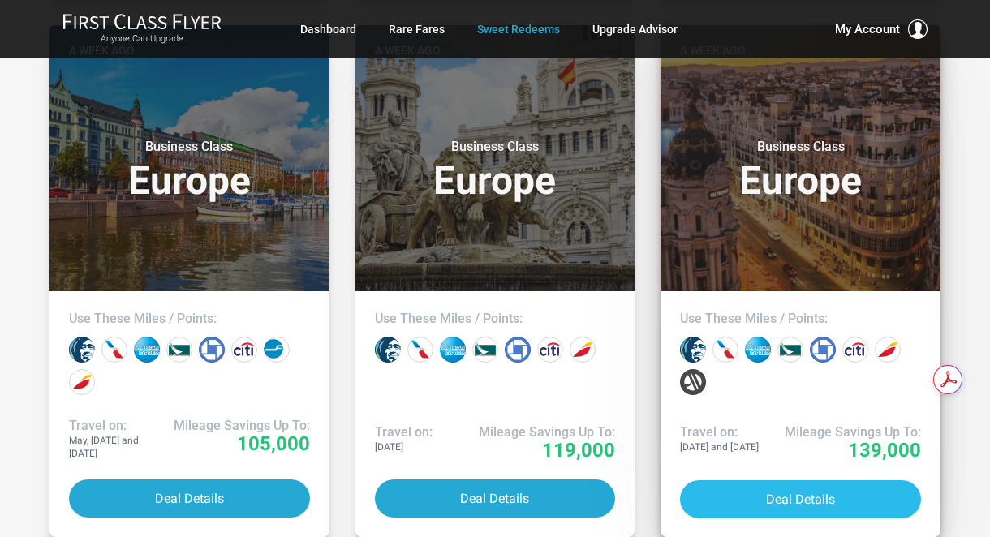
click at [821, 480] on button "Deal Details" at bounding box center [800, 499] width 241 height 38
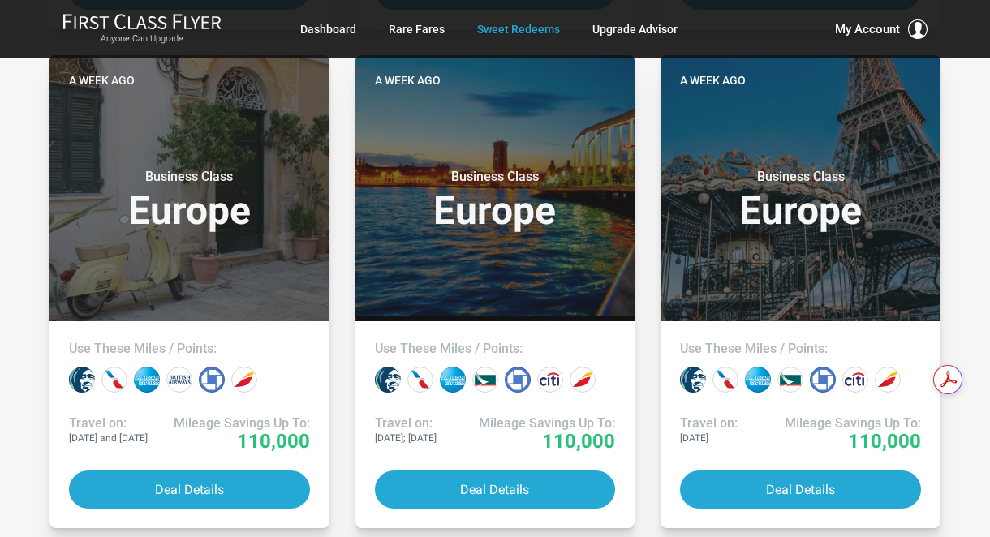
scroll to position [4545, 0]
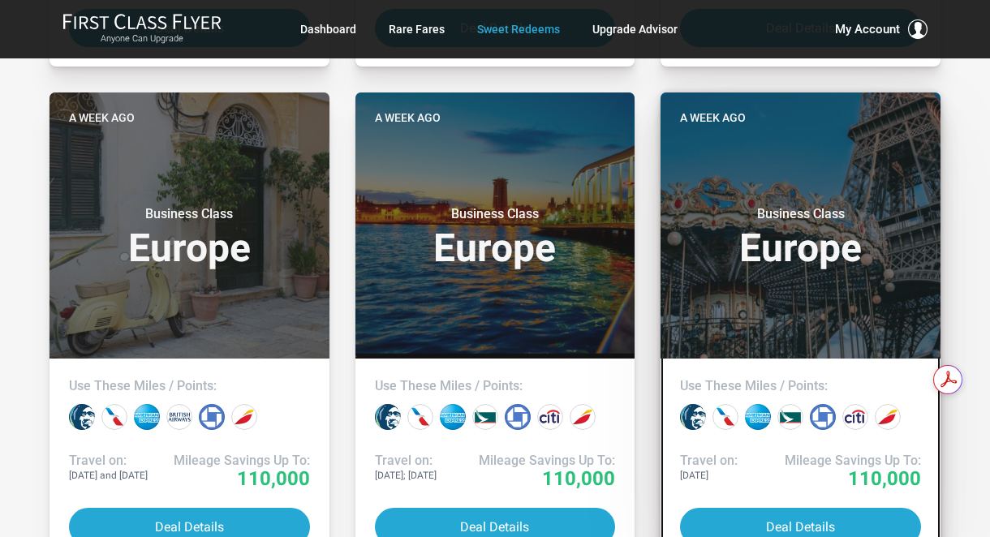
click at [810, 344] on header "A week ago Business Class Europe" at bounding box center [801, 226] width 280 height 266
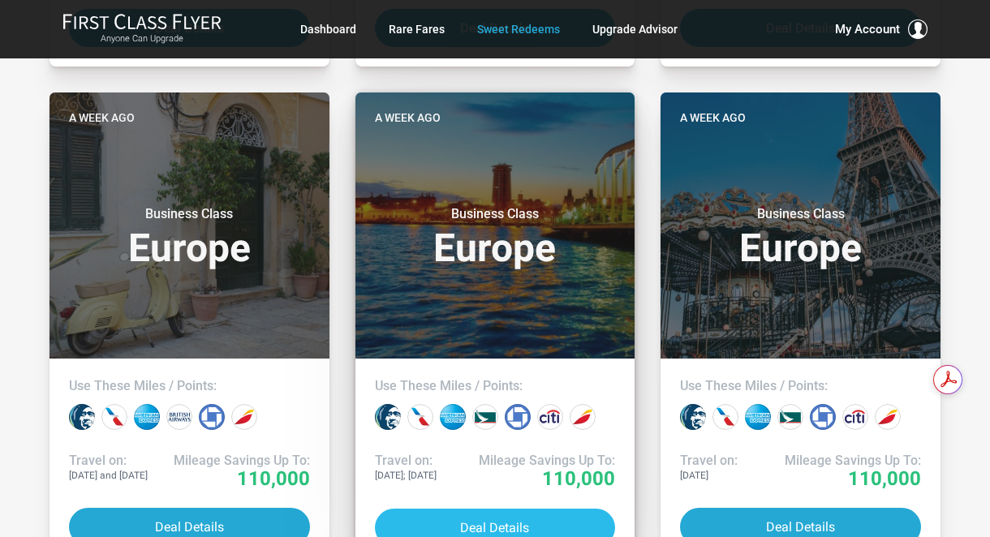
click at [404, 519] on button "Deal Details" at bounding box center [495, 528] width 241 height 38
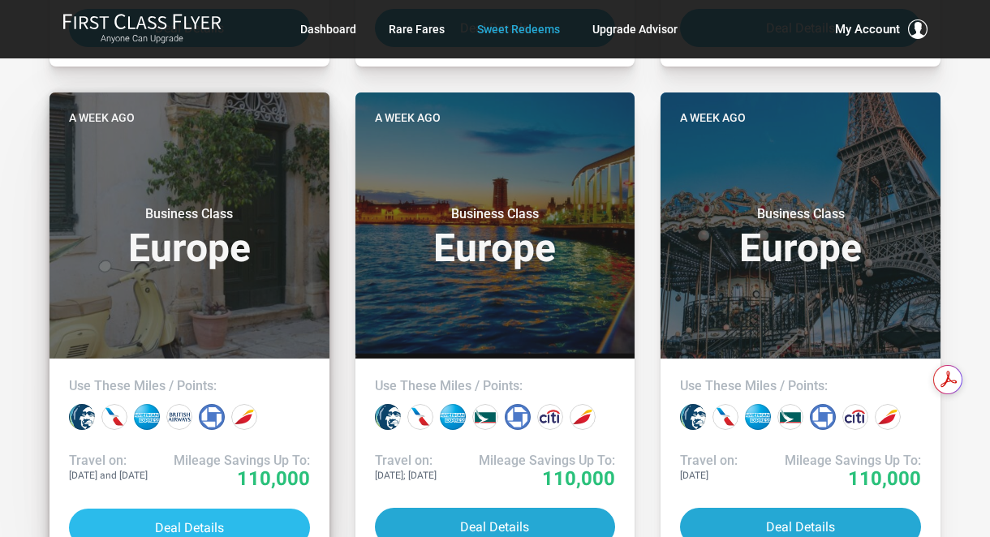
click at [123, 515] on button "Deal Details" at bounding box center [189, 528] width 241 height 38
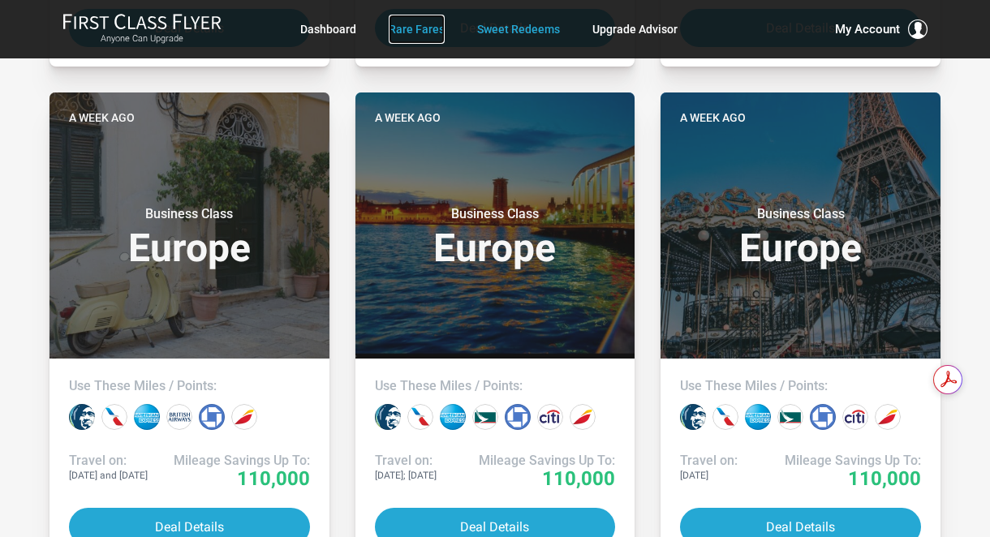
click at [411, 30] on link "Rare Fares" at bounding box center [417, 29] width 56 height 29
click at [640, 28] on link "Upgrade Advisor" at bounding box center [634, 29] width 85 height 29
click at [637, 30] on link "Upgrade Advisor" at bounding box center [634, 29] width 85 height 29
click at [637, 31] on link "Upgrade Advisor" at bounding box center [634, 29] width 85 height 29
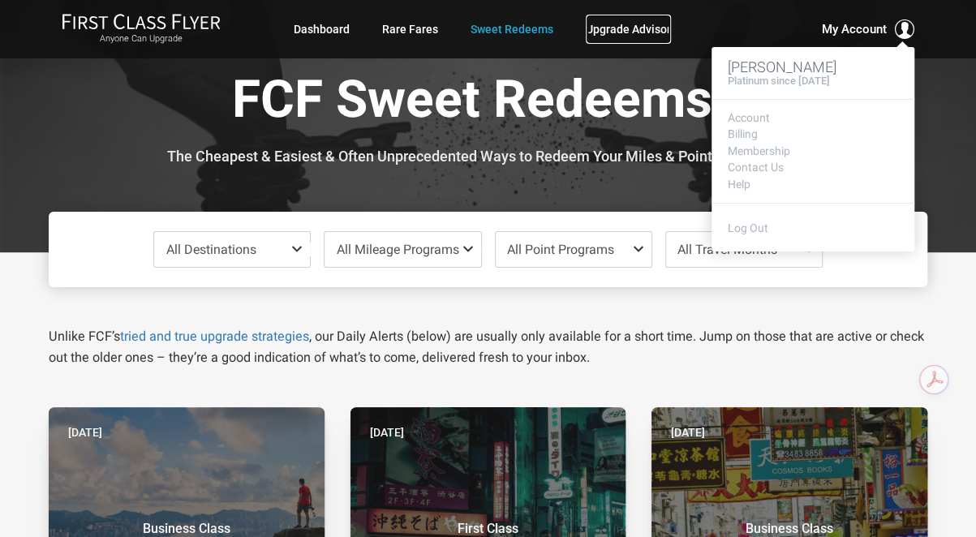
scroll to position [8, 0]
